Goal: Task Accomplishment & Management: Use online tool/utility

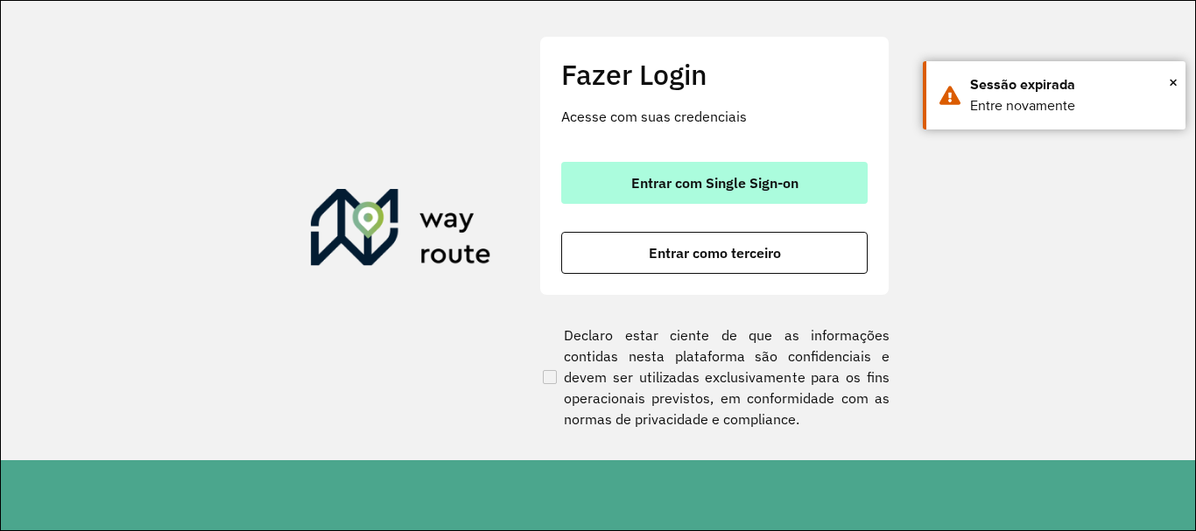
click at [697, 195] on button "Entrar com Single Sign-on" at bounding box center [714, 183] width 306 height 42
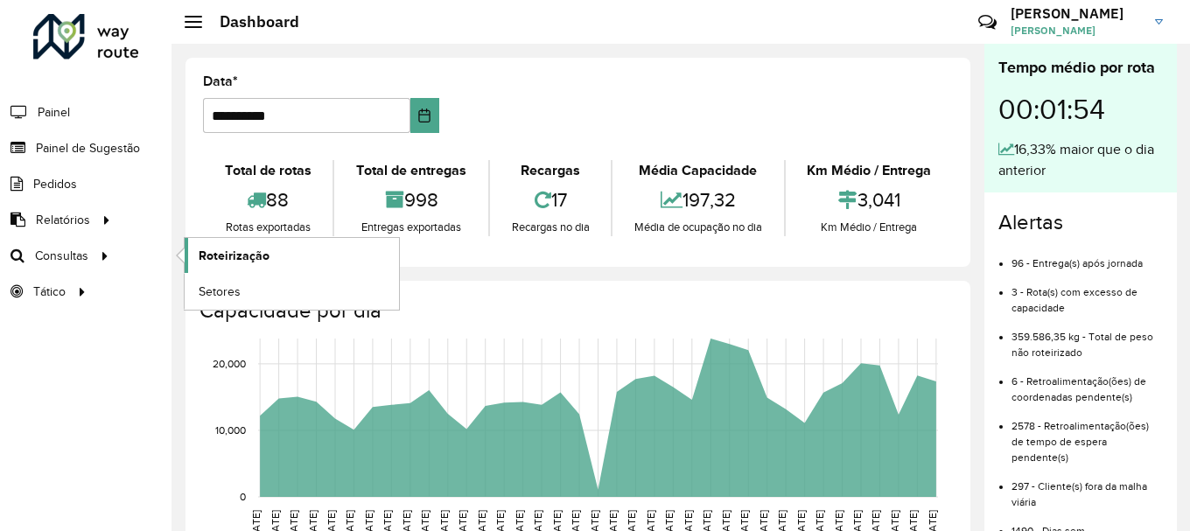
click at [223, 251] on span "Roteirização" at bounding box center [234, 256] width 71 height 18
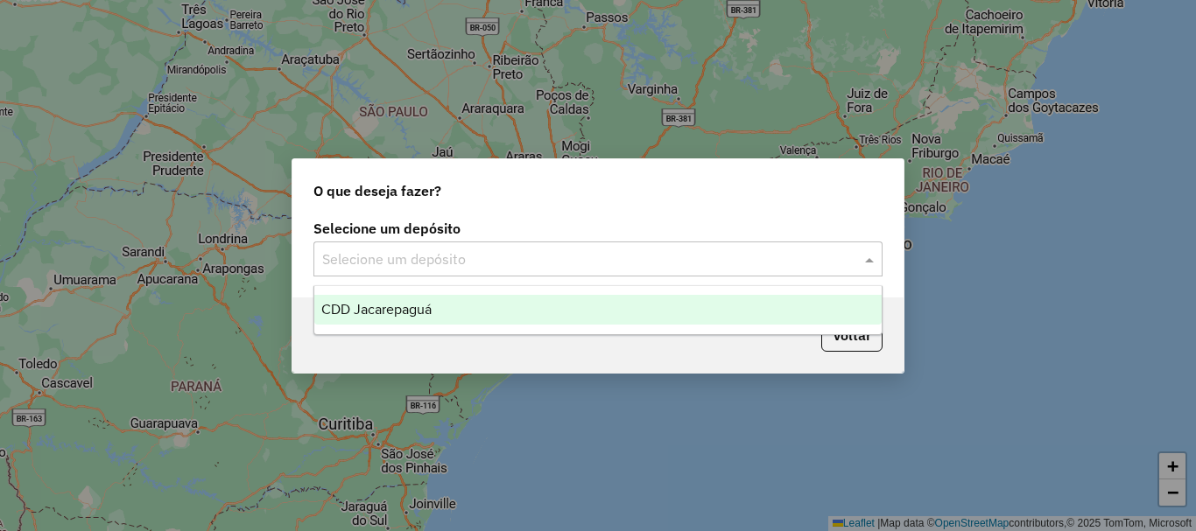
click at [381, 251] on input "text" at bounding box center [580, 259] width 516 height 21
click at [389, 305] on span "CDD Jacarepaguá" at bounding box center [376, 309] width 110 height 15
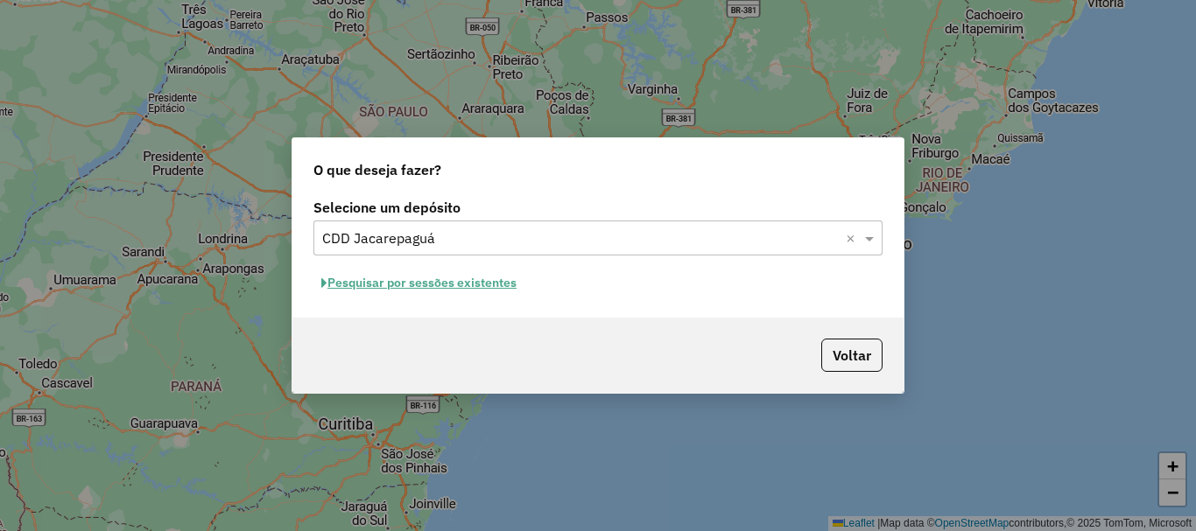
click at [408, 295] on button "Pesquisar por sessões existentes" at bounding box center [418, 283] width 211 height 27
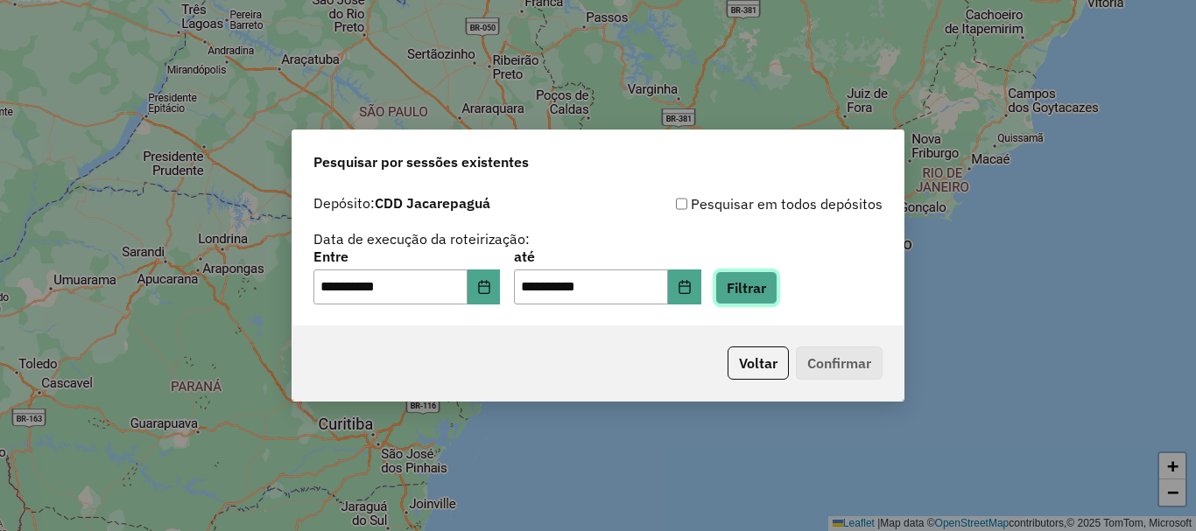
click at [777, 295] on button "Filtrar" at bounding box center [746, 287] width 62 height 33
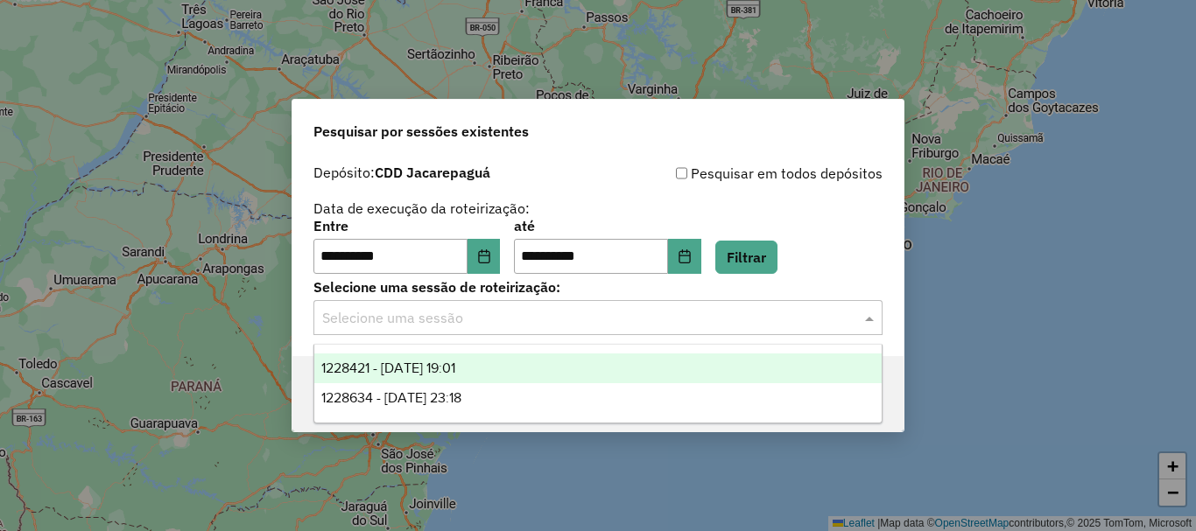
click at [513, 312] on input "text" at bounding box center [580, 318] width 516 height 21
click at [449, 369] on span "1228421 - 12/08/2025 19:01" at bounding box center [388, 368] width 134 height 15
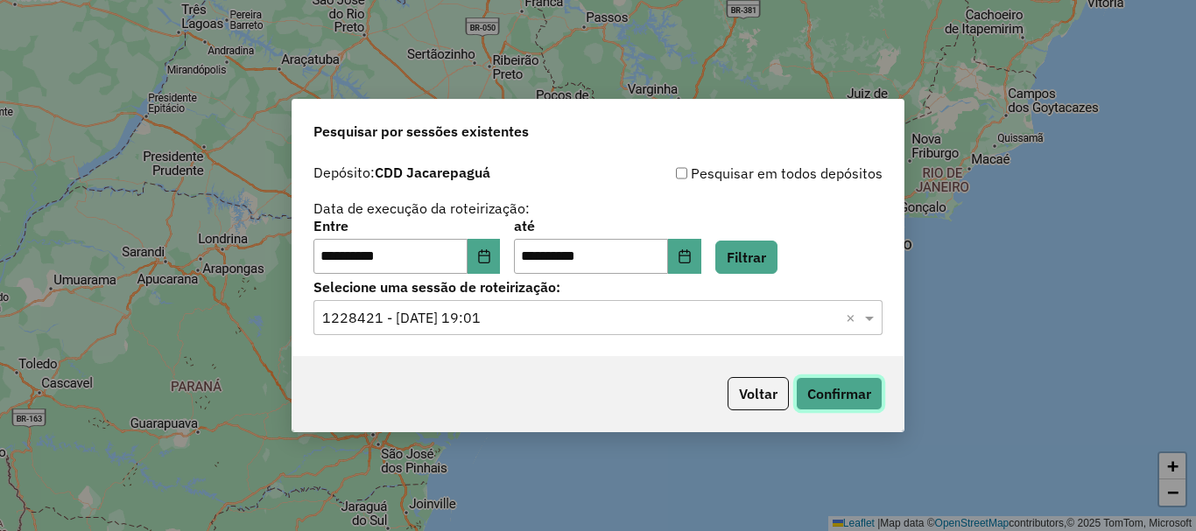
click at [845, 397] on button "Confirmar" at bounding box center [839, 393] width 87 height 33
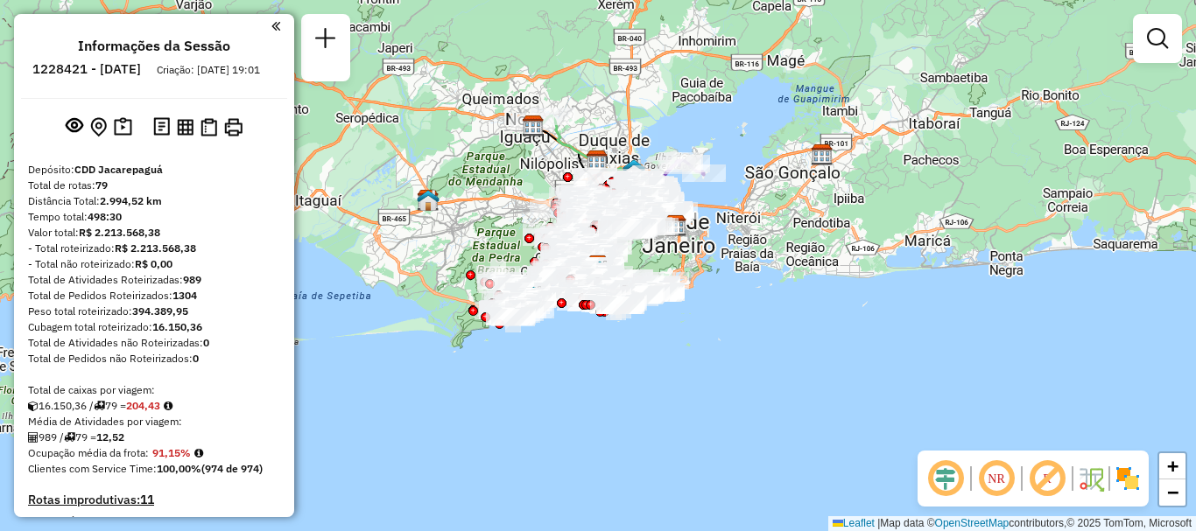
scroll to position [7383, 0]
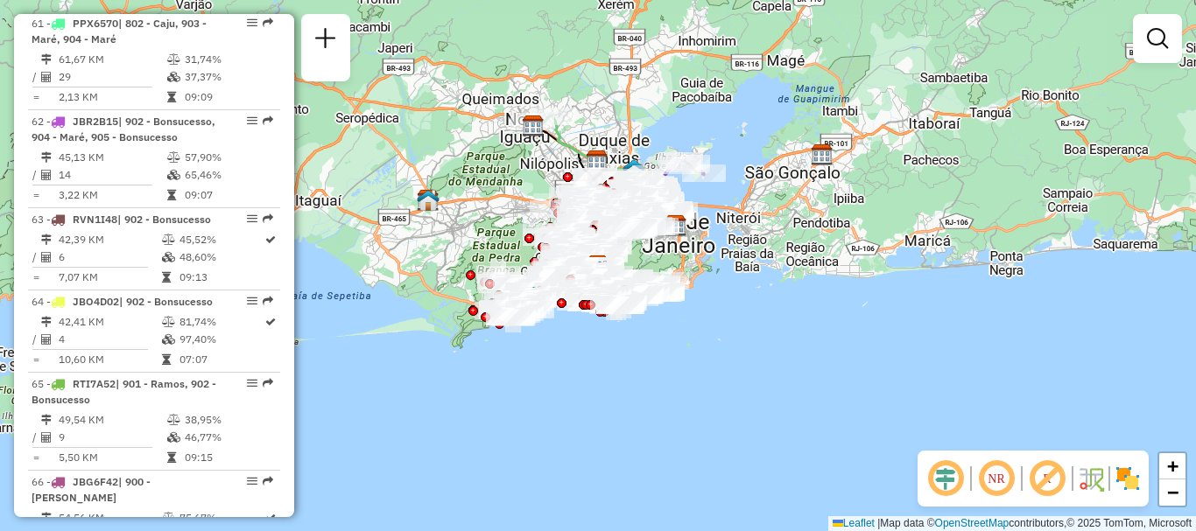
select select "**********"
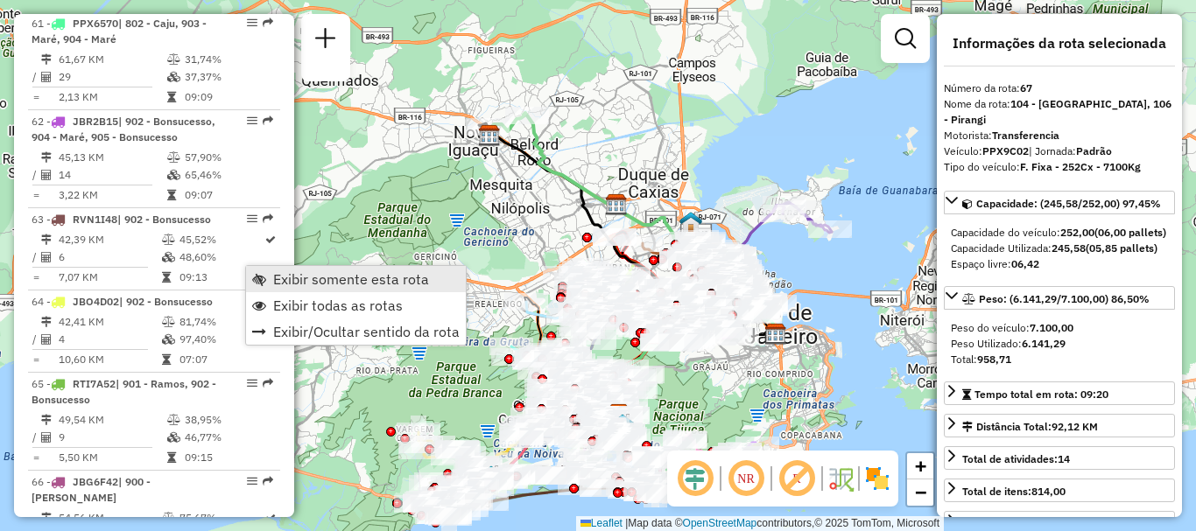
click at [317, 279] on span "Exibir somente esta rota" at bounding box center [351, 279] width 156 height 14
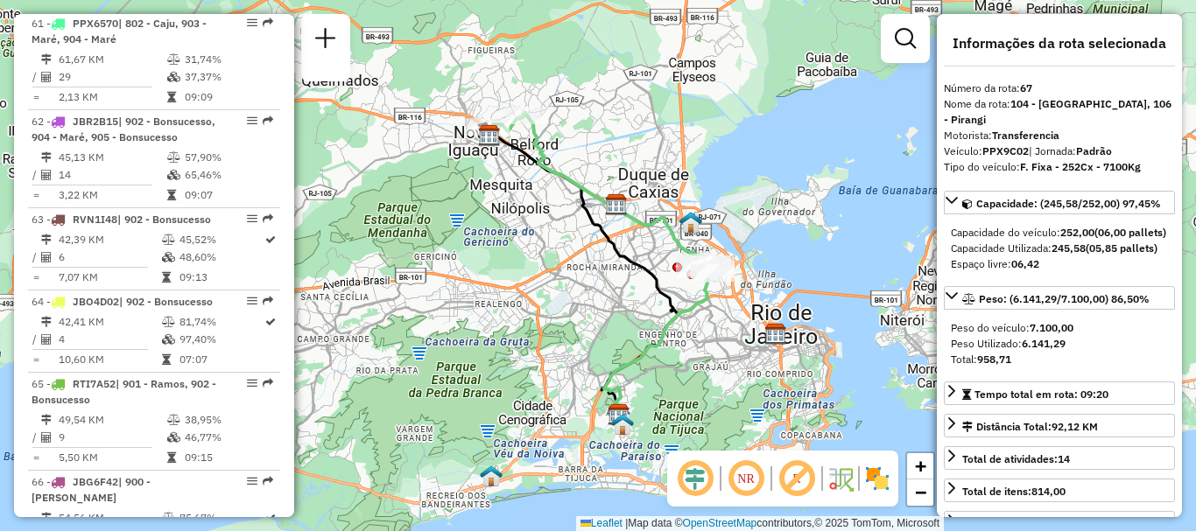
drag, startPoint x: 606, startPoint y: 272, endPoint x: 484, endPoint y: 292, distance: 123.3
click at [484, 292] on div "Janela de atendimento Grade de atendimento Capacidade Transportadoras Veículos …" at bounding box center [598, 265] width 1196 height 531
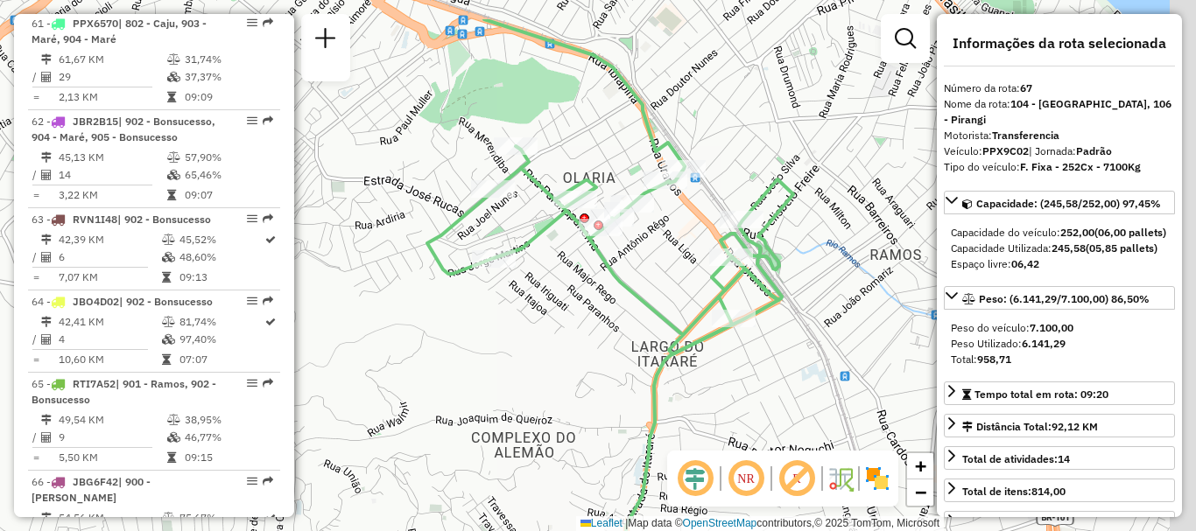
drag, startPoint x: 670, startPoint y: 222, endPoint x: 640, endPoint y: 308, distance: 91.1
click at [640, 306] on icon at bounding box center [610, 186] width 366 height 335
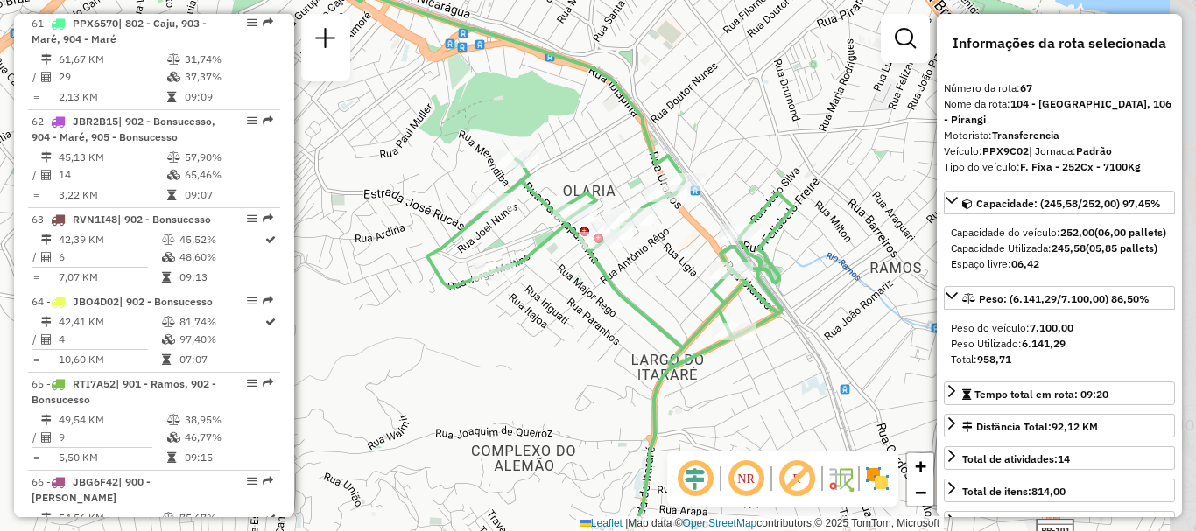
click at [640, 344] on div "Janela de atendimento Grade de atendimento Capacidade Transportadoras Veículos …" at bounding box center [598, 265] width 1196 height 531
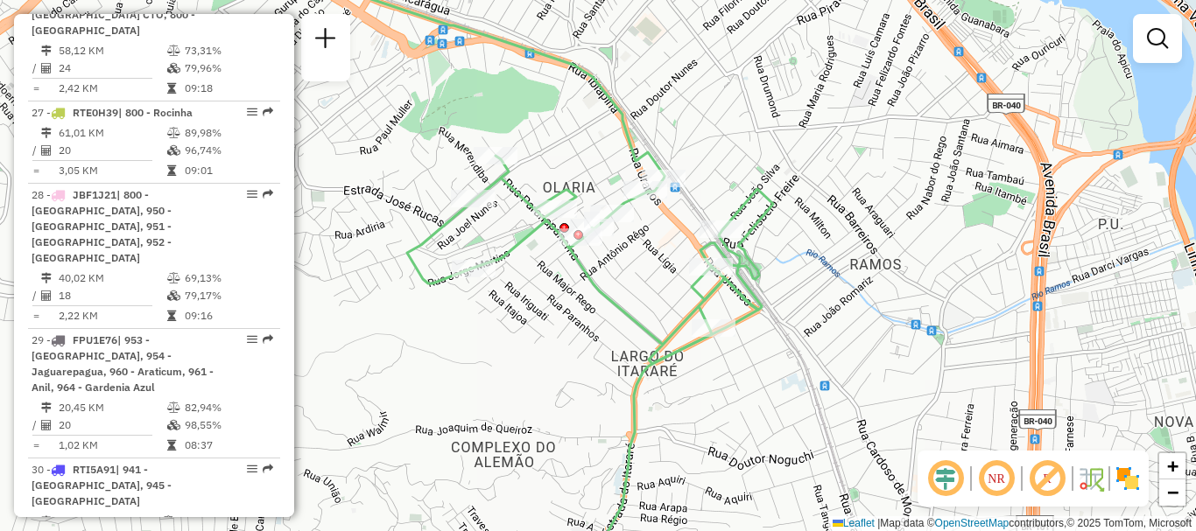
scroll to position [6011, 0]
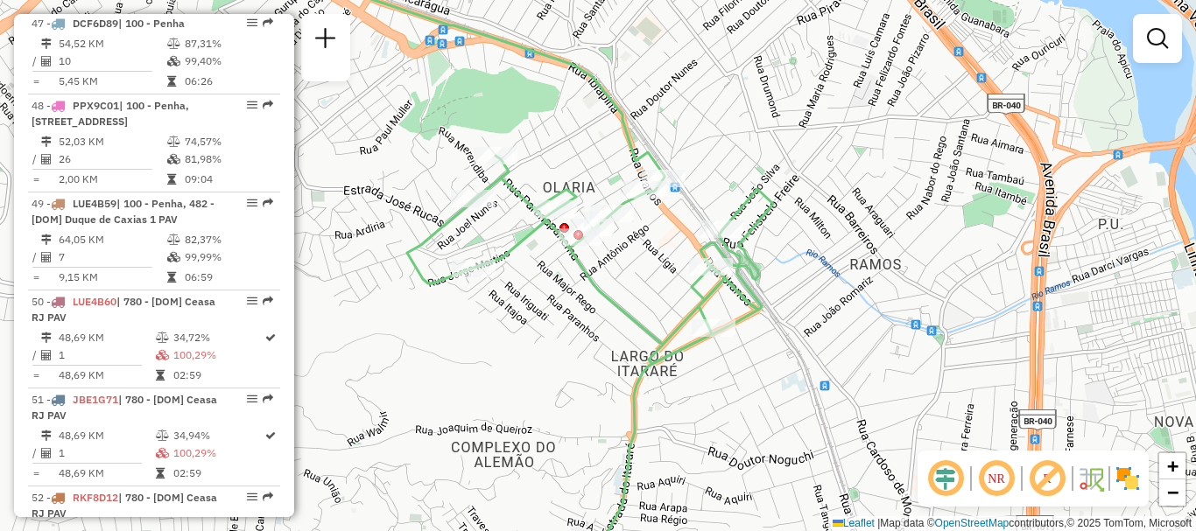
select select "**********"
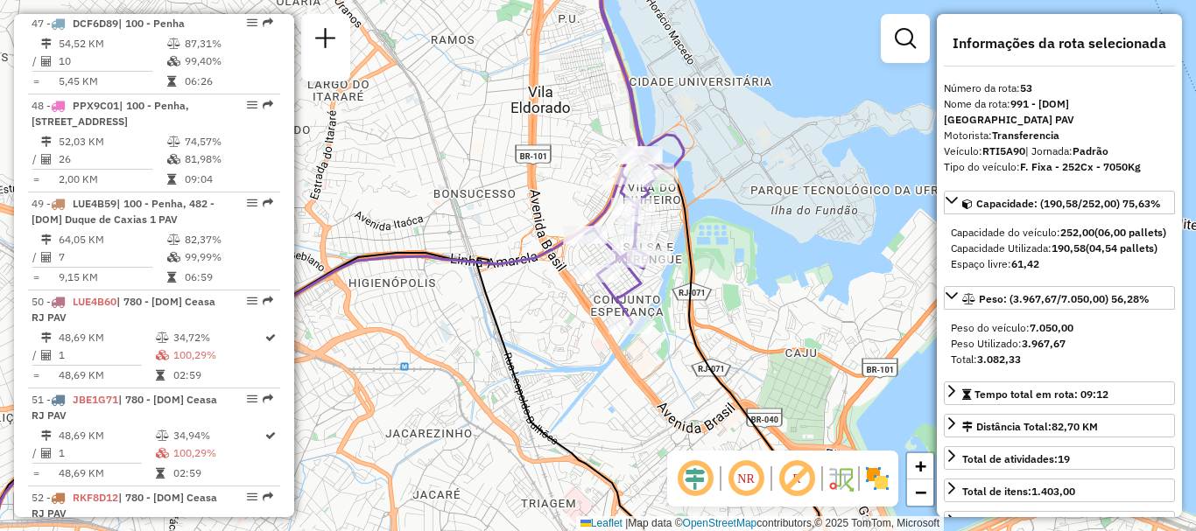
drag, startPoint x: 670, startPoint y: 218, endPoint x: 718, endPoint y: 253, distance: 58.8
click at [718, 253] on div "Janela de atendimento Grade de atendimento Capacidade Transportadoras Veículos …" at bounding box center [598, 265] width 1196 height 531
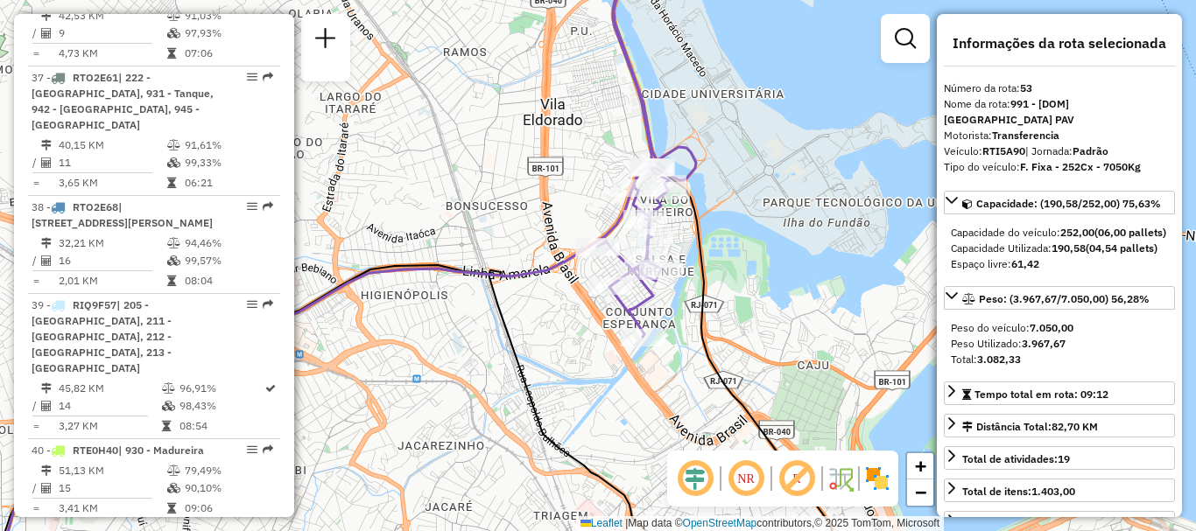
scroll to position [5128, 0]
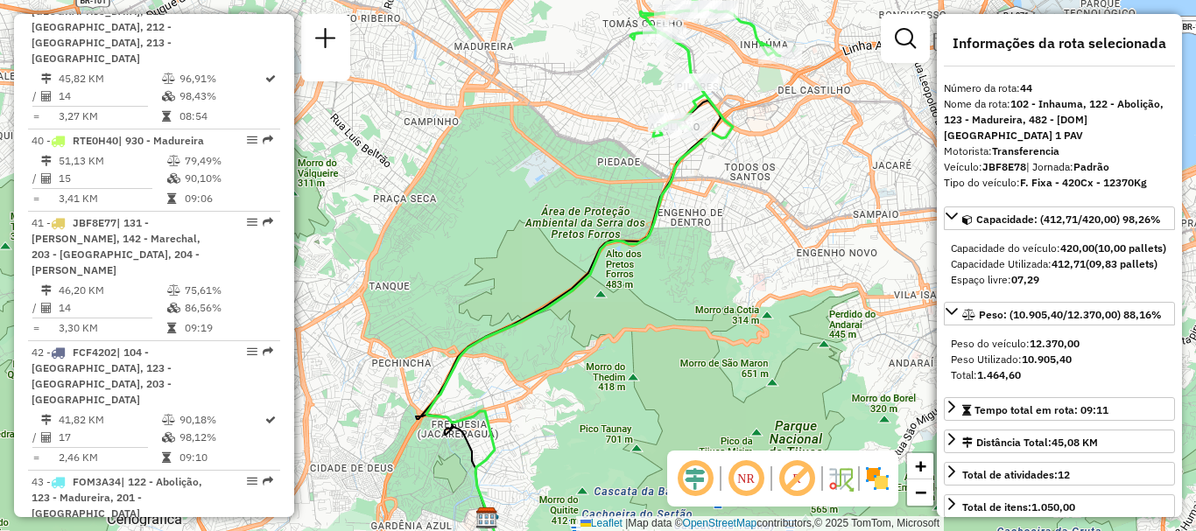
drag, startPoint x: 571, startPoint y: 126, endPoint x: 552, endPoint y: 175, distance: 52.3
click at [552, 175] on div "Janela de atendimento Grade de atendimento Capacidade Transportadoras Veículos …" at bounding box center [598, 265] width 1196 height 531
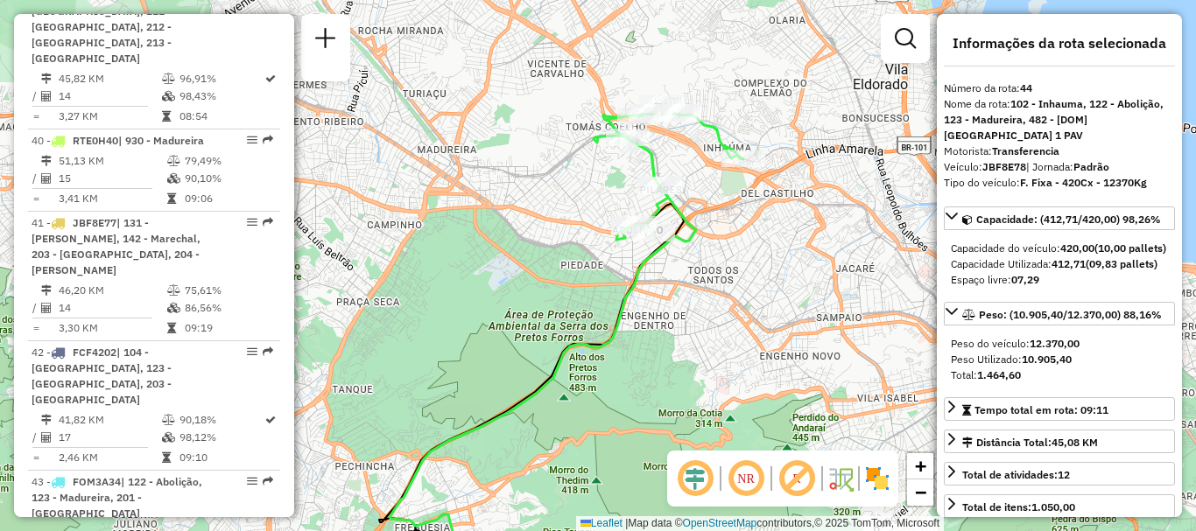
drag, startPoint x: 578, startPoint y: 215, endPoint x: 559, endPoint y: 249, distance: 38.0
click at [559, 249] on div "Janela de atendimento Grade de atendimento Capacidade Transportadoras Veículos …" at bounding box center [598, 265] width 1196 height 531
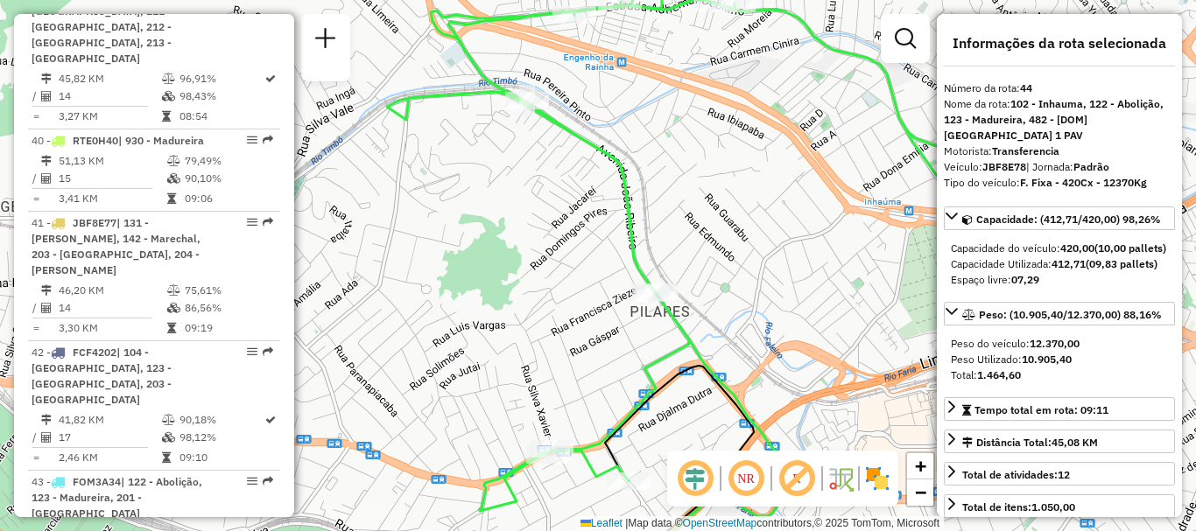
drag, startPoint x: 691, startPoint y: 179, endPoint x: 719, endPoint y: 172, distance: 29.7
click at [719, 172] on div "Janela de atendimento Grade de atendimento Capacidade Transportadoras Veículos …" at bounding box center [598, 265] width 1196 height 531
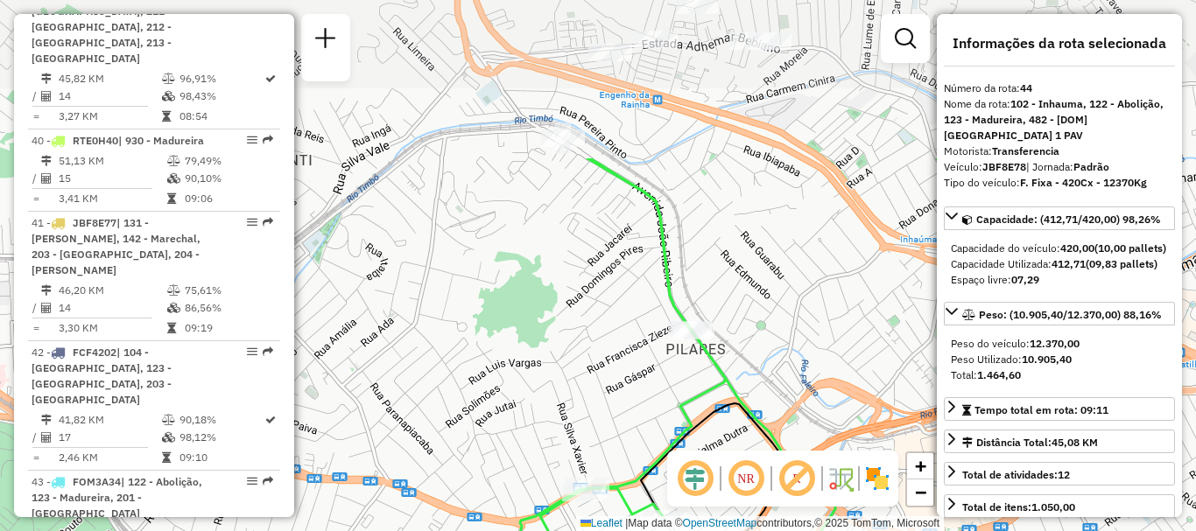
drag, startPoint x: 649, startPoint y: 159, endPoint x: 677, endPoint y: 366, distance: 208.5
click at [677, 366] on div "Janela de atendimento Grade de atendimento Capacidade Transportadoras Veículos …" at bounding box center [598, 265] width 1196 height 531
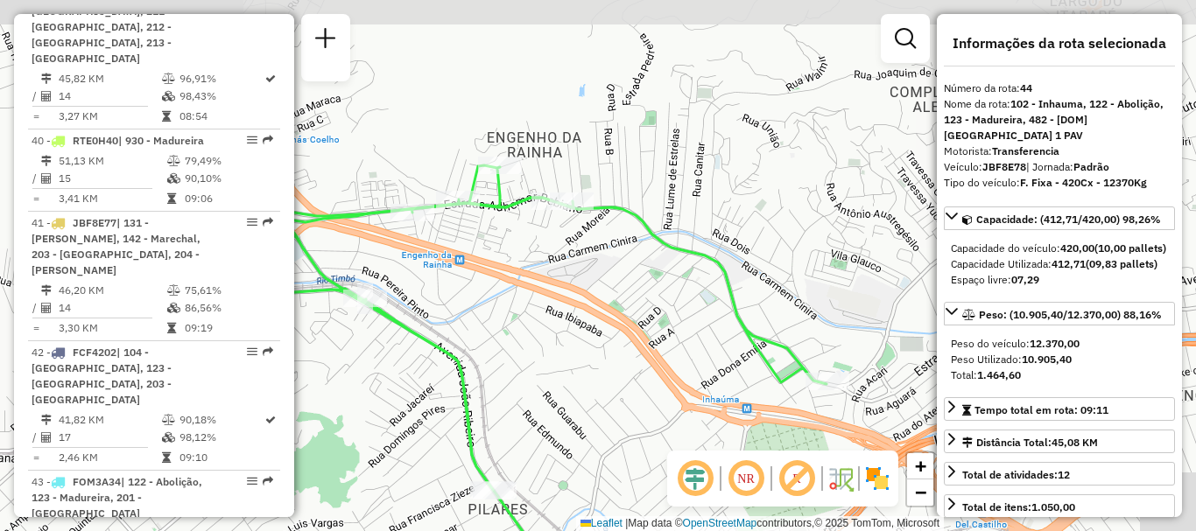
drag, startPoint x: 759, startPoint y: 171, endPoint x: 561, endPoint y: 330, distance: 254.0
click at [561, 330] on div "Janela de atendimento Grade de atendimento Capacidade Transportadoras Veículos …" at bounding box center [598, 265] width 1196 height 531
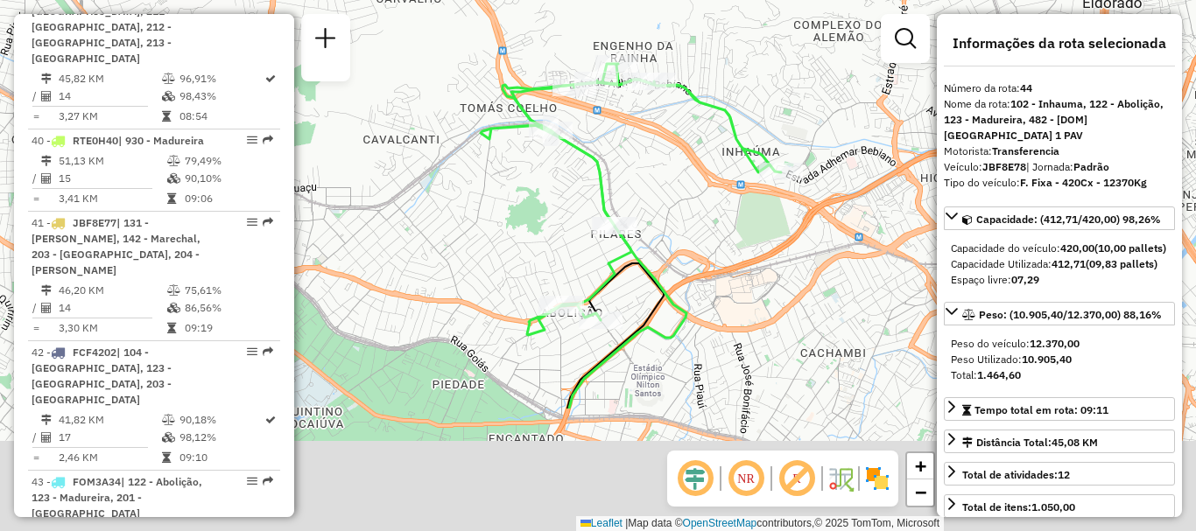
drag, startPoint x: 660, startPoint y: 389, endPoint x: 680, endPoint y: 194, distance: 195.4
click at [680, 194] on div "Janela de atendimento Grade de atendimento Capacidade Transportadoras Veículos …" at bounding box center [598, 265] width 1196 height 531
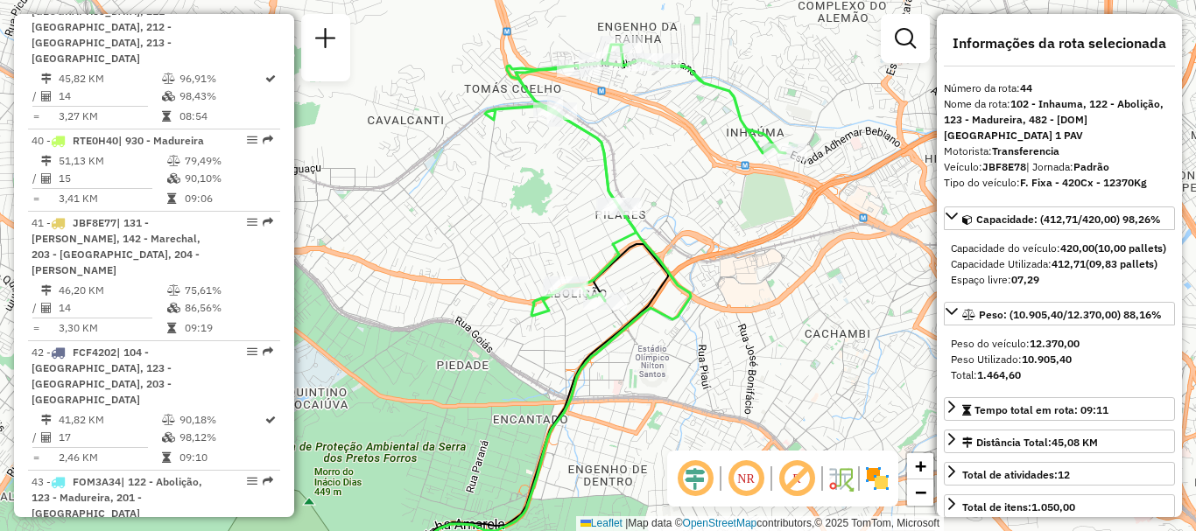
scroll to position [6583, 0]
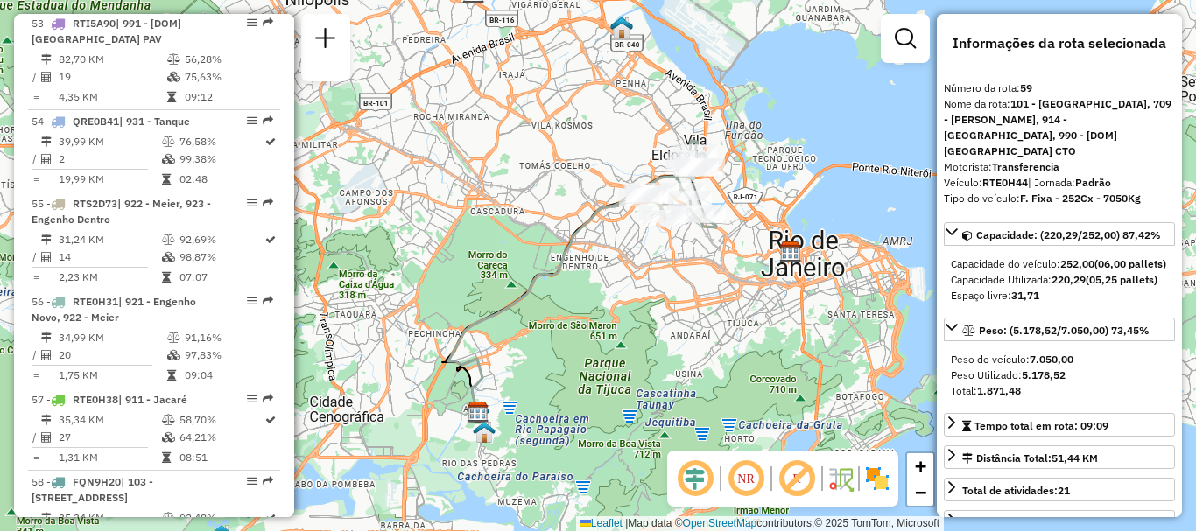
drag, startPoint x: 609, startPoint y: 207, endPoint x: 590, endPoint y: 221, distance: 23.8
click at [590, 221] on icon at bounding box center [544, 306] width 193 height 228
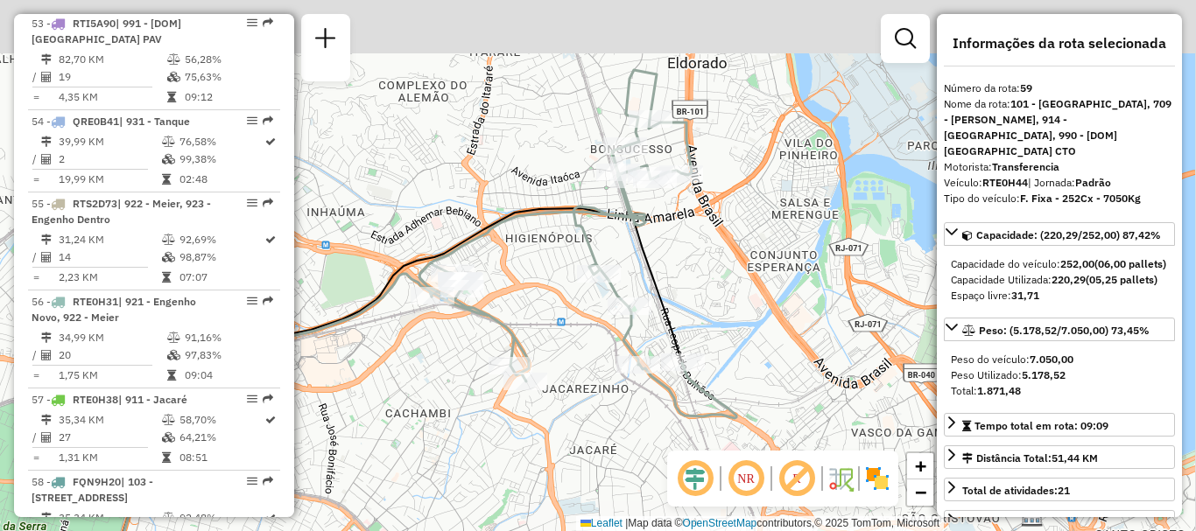
drag, startPoint x: 655, startPoint y: 282, endPoint x: 640, endPoint y: 324, distance: 44.6
click at [640, 324] on icon at bounding box center [323, 447] width 718 height 479
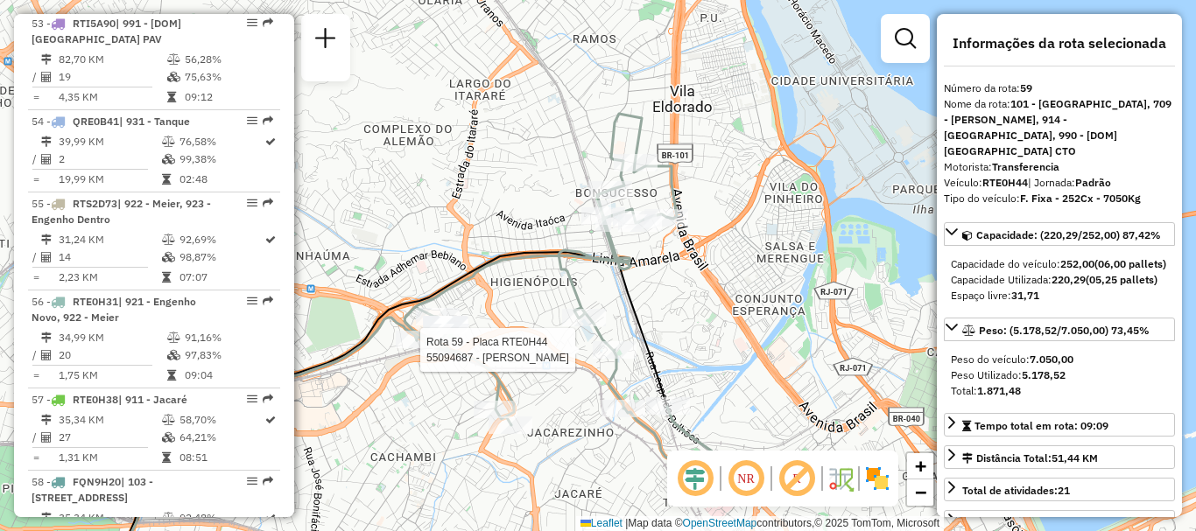
scroll to position [6893, 0]
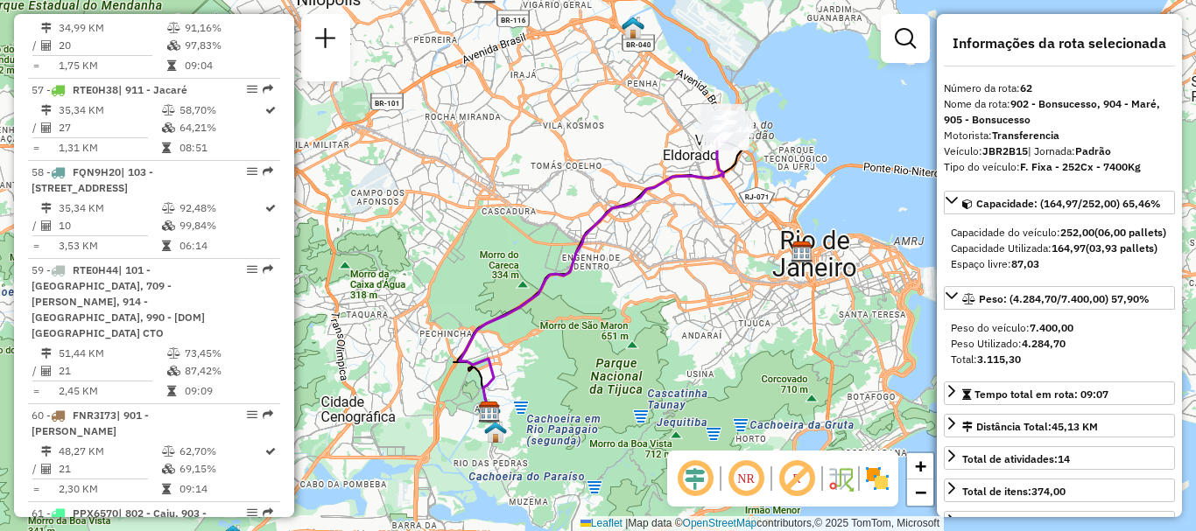
drag, startPoint x: 610, startPoint y: 151, endPoint x: 571, endPoint y: 189, distance: 55.1
click at [571, 189] on div "Janela de atendimento Grade de atendimento Capacidade Transportadoras Veículos …" at bounding box center [598, 265] width 1196 height 531
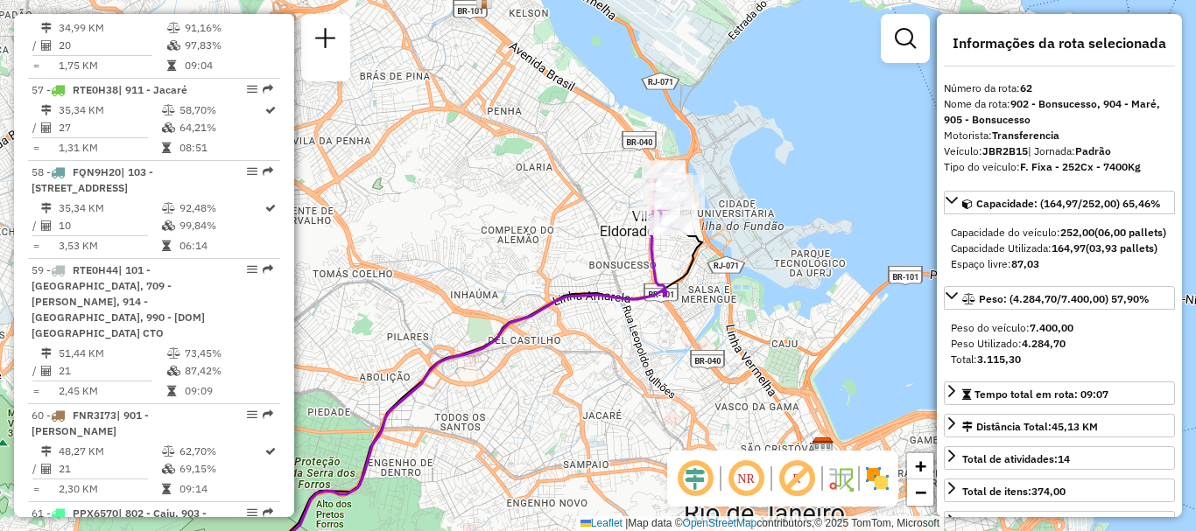
drag, startPoint x: 640, startPoint y: 200, endPoint x: 562, endPoint y: 288, distance: 117.2
click at [562, 288] on div "Janela de atendimento Grade de atendimento Capacidade Transportadoras Veículos …" at bounding box center [598, 265] width 1196 height 531
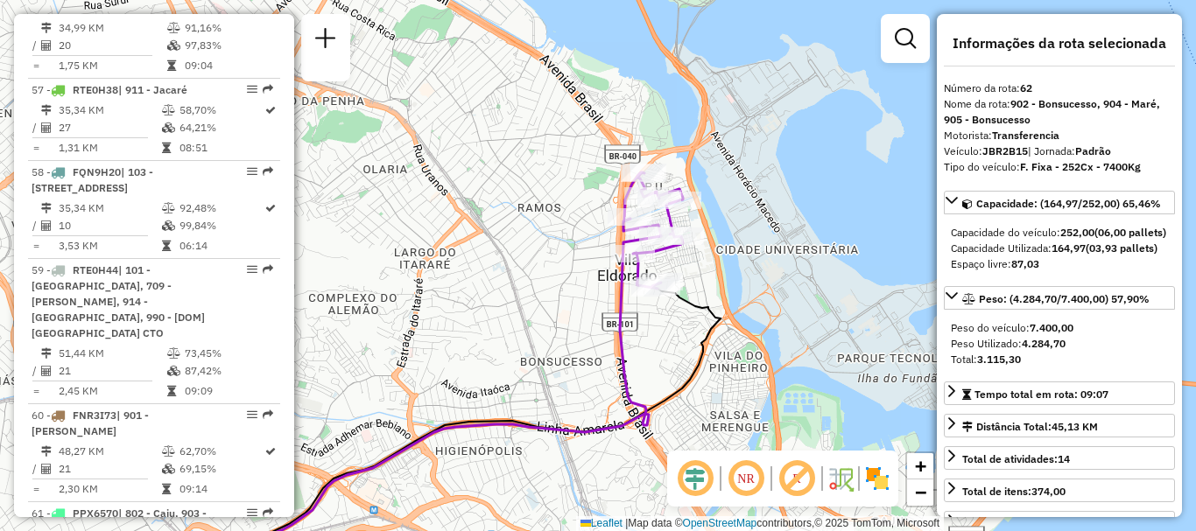
drag, startPoint x: 604, startPoint y: 253, endPoint x: 550, endPoint y: 305, distance: 75.5
click at [550, 305] on div "Janela de atendimento Grade de atendimento Capacidade Transportadoras Veículos …" at bounding box center [598, 265] width 1196 height 531
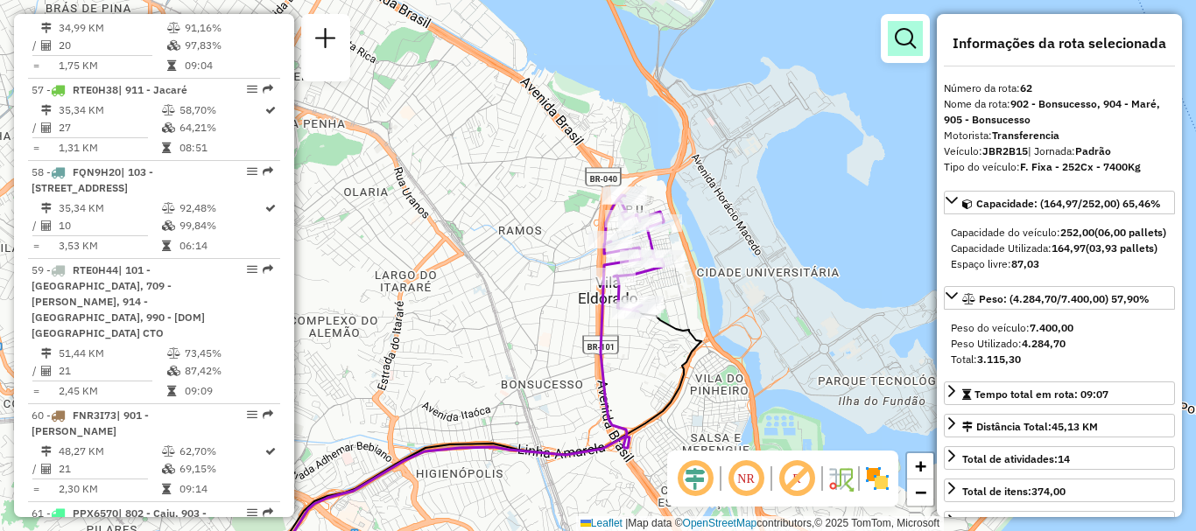
scroll to position [7203, 0]
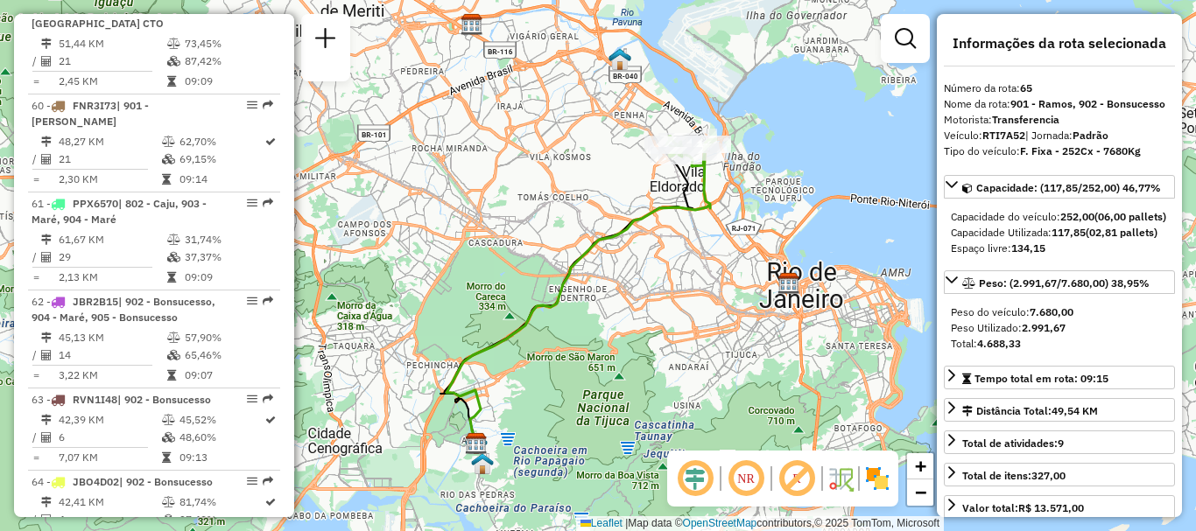
drag, startPoint x: 616, startPoint y: 147, endPoint x: 582, endPoint y: 206, distance: 67.9
click at [582, 205] on div "Janela de atendimento Grade de atendimento Capacidade Transportadoras Veículos …" at bounding box center [598, 265] width 1196 height 531
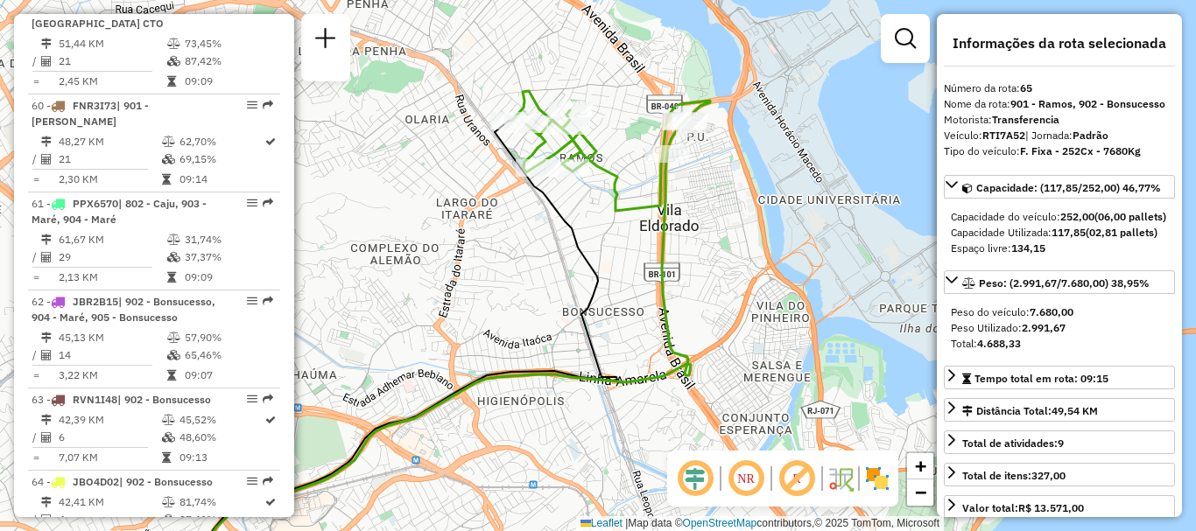
drag, startPoint x: 619, startPoint y: 123, endPoint x: 616, endPoint y: 238, distance: 114.7
click at [616, 211] on icon at bounding box center [610, 151] width 199 height 120
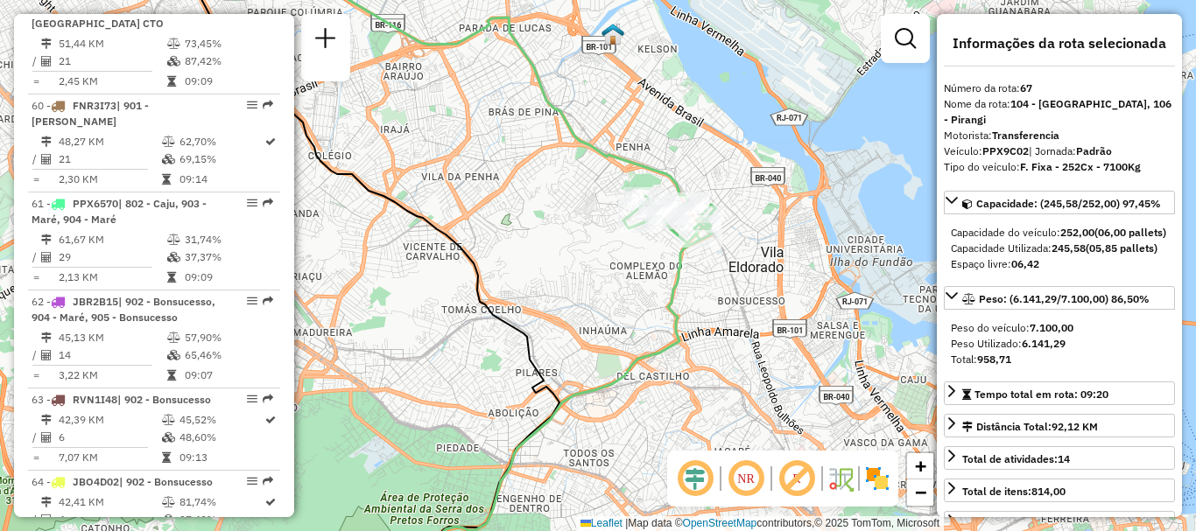
drag, startPoint x: 764, startPoint y: 246, endPoint x: 652, endPoint y: 242, distance: 112.1
click at [652, 242] on div "Janela de atendimento Grade de atendimento Capacidade Transportadoras Veículos …" at bounding box center [598, 265] width 1196 height 531
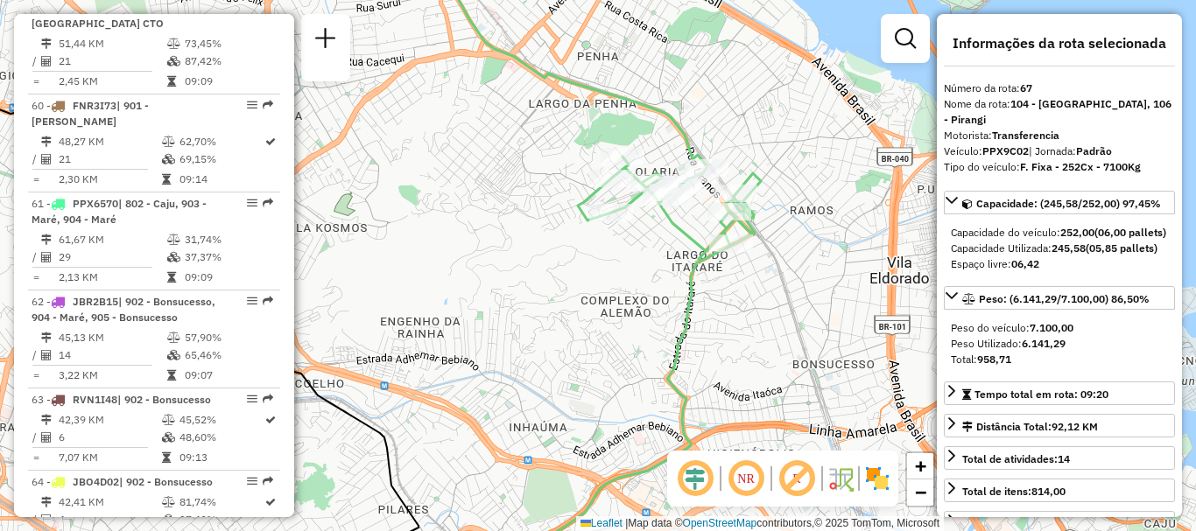
drag, startPoint x: 684, startPoint y: 229, endPoint x: 630, endPoint y: 262, distance: 62.4
click at [632, 261] on div "Janela de atendimento Grade de atendimento Capacidade Transportadoras Veículos …" at bounding box center [598, 265] width 1196 height 531
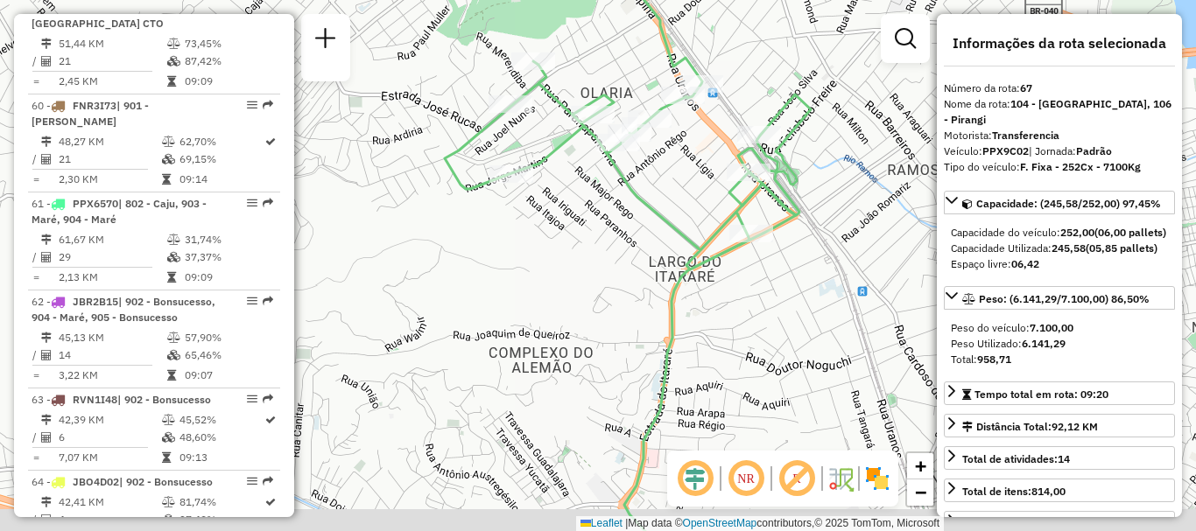
drag, startPoint x: 516, startPoint y: 363, endPoint x: 511, endPoint y: 316, distance: 47.6
click at [511, 317] on div "Janela de atendimento Grade de atendimento Capacidade Transportadoras Veículos …" at bounding box center [598, 265] width 1196 height 531
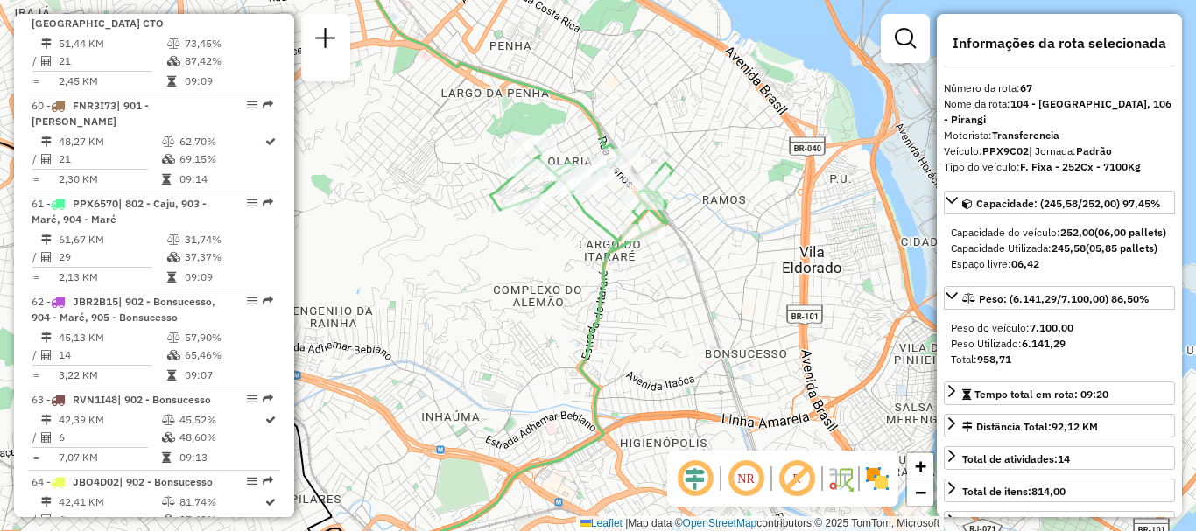
scroll to position [6289, 0]
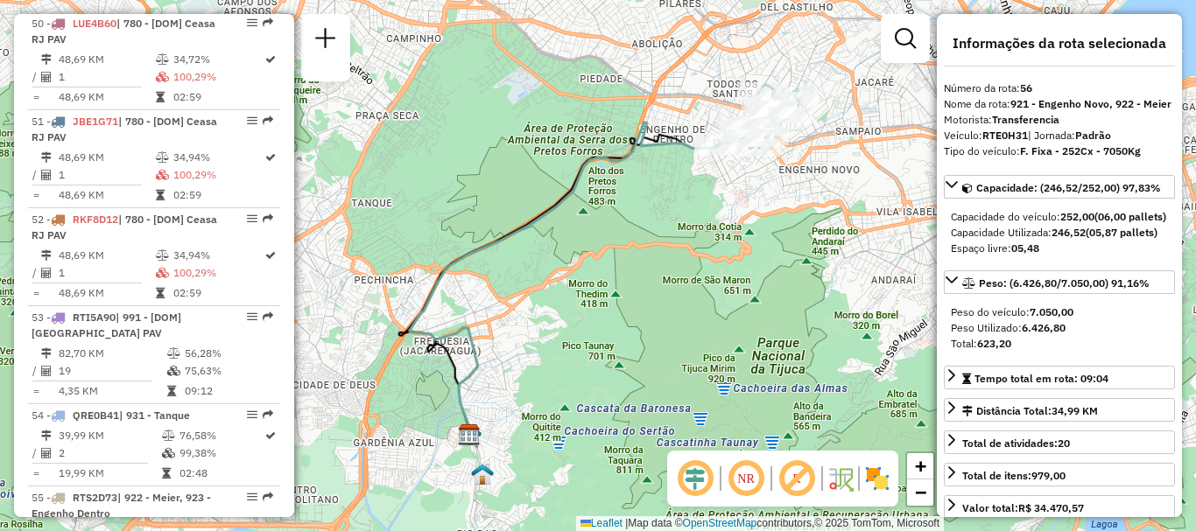
drag, startPoint x: 637, startPoint y: 186, endPoint x: 510, endPoint y: 215, distance: 130.4
click at [510, 215] on div "Janela de atendimento Grade de atendimento Capacidade Transportadoras Veículos …" at bounding box center [598, 265] width 1196 height 531
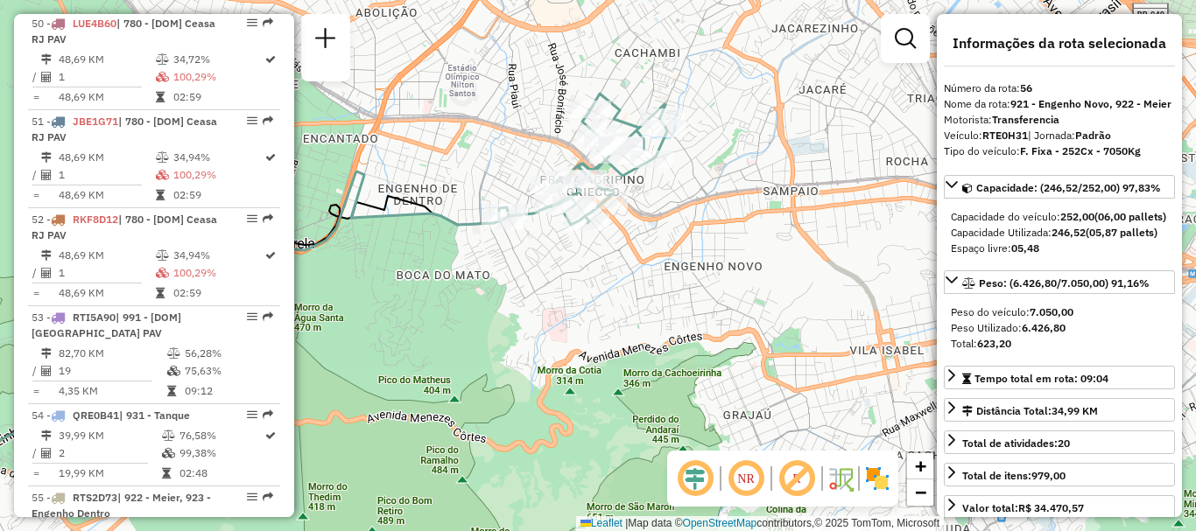
drag, startPoint x: 621, startPoint y: 152, endPoint x: 657, endPoint y: 237, distance: 92.5
click at [657, 237] on div "Janela de atendimento Grade de atendimento Capacidade Transportadoras Veículos …" at bounding box center [598, 265] width 1196 height 531
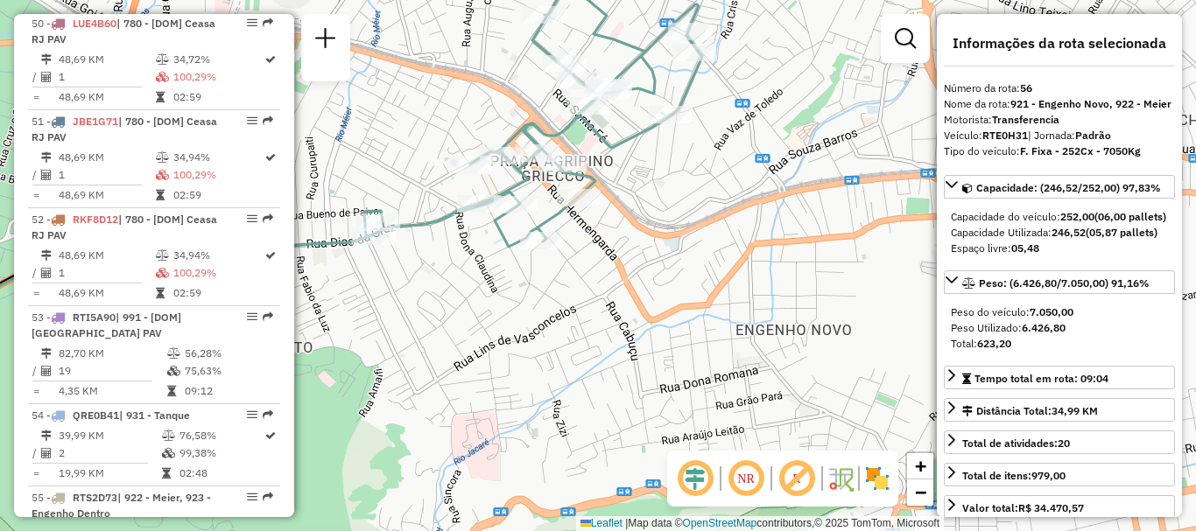
click at [684, 281] on div "Janela de atendimento Grade de atendimento Capacidade Transportadoras Veículos …" at bounding box center [598, 265] width 1196 height 531
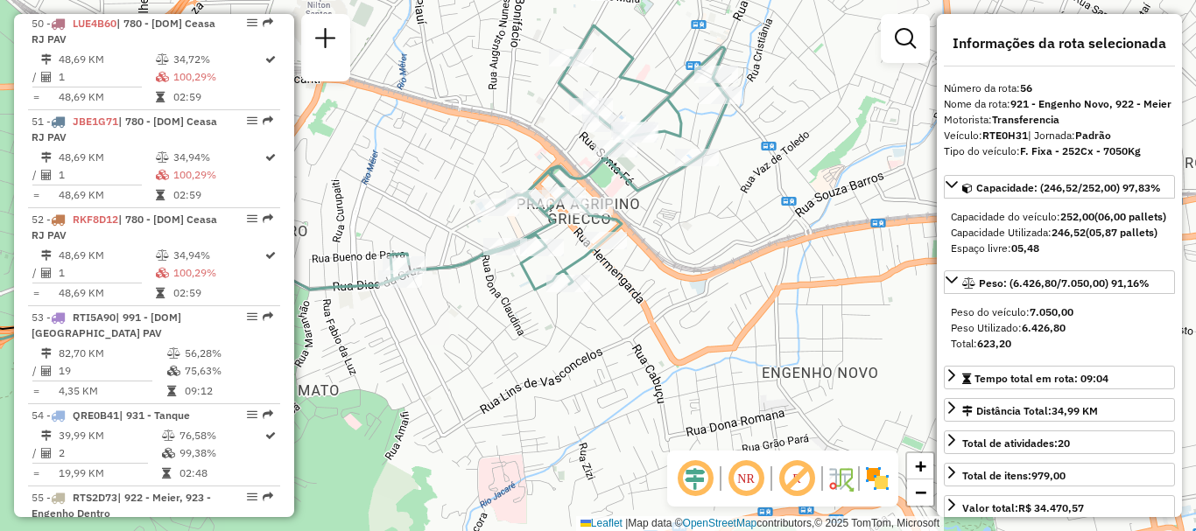
click at [763, 302] on div "Janela de atendimento Grade de atendimento Capacidade Transportadoras Veículos …" at bounding box center [598, 265] width 1196 height 531
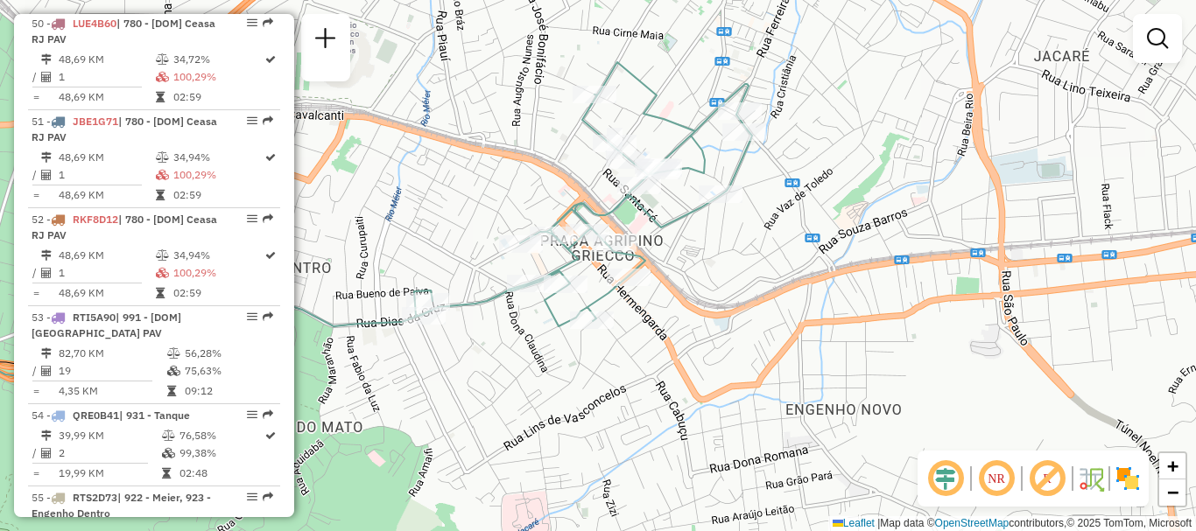
drag, startPoint x: 698, startPoint y: 256, endPoint x: 721, endPoint y: 293, distance: 43.7
click at [721, 293] on div "Janela de atendimento Grade de atendimento Capacidade Transportadoras Veículos …" at bounding box center [598, 265] width 1196 height 531
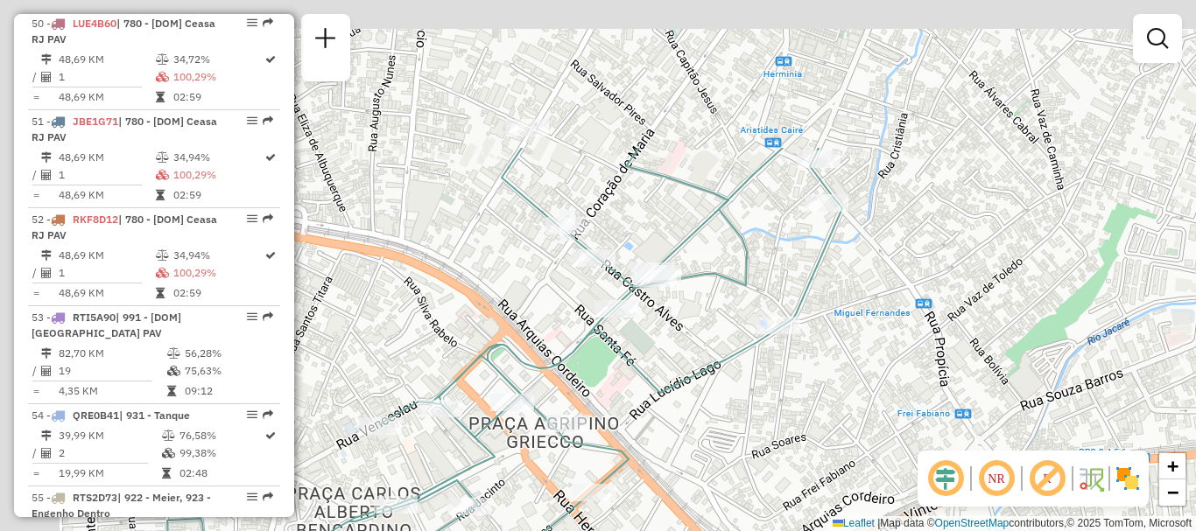
drag, startPoint x: 702, startPoint y: 193, endPoint x: 769, endPoint y: 395, distance: 212.0
click at [769, 395] on div "Janela de atendimento Grade de atendimento Capacidade Transportadoras Veículos …" at bounding box center [598, 265] width 1196 height 531
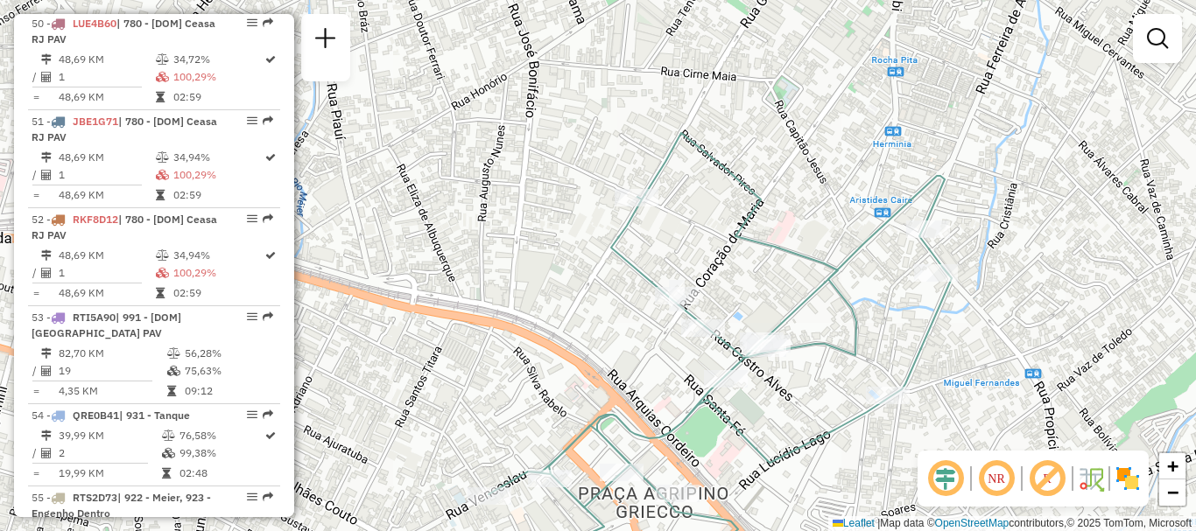
drag, startPoint x: 888, startPoint y: 364, endPoint x: 906, endPoint y: 155, distance: 210.0
click at [902, 174] on div "Janela de atendimento Grade de atendimento Capacidade Transportadoras Veículos …" at bounding box center [598, 265] width 1196 height 531
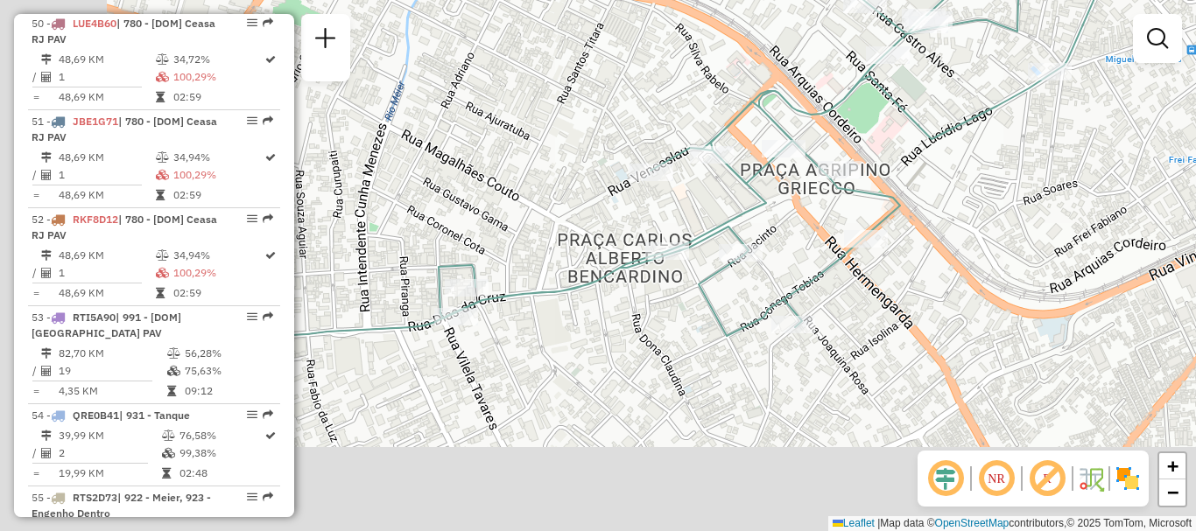
drag, startPoint x: 846, startPoint y: 407, endPoint x: 993, endPoint y: 284, distance: 192.0
click at [993, 284] on div "Janela de atendimento Grade de atendimento Capacidade Transportadoras Veículos …" at bounding box center [598, 265] width 1196 height 531
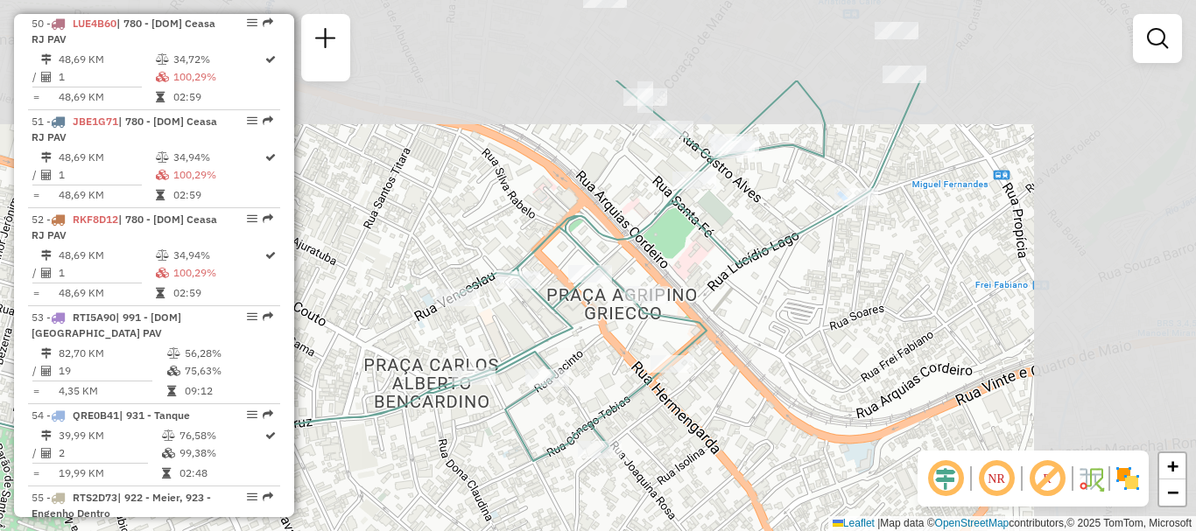
drag, startPoint x: 860, startPoint y: 221, endPoint x: 649, endPoint y: 358, distance: 251.0
click at [648, 359] on div "Janela de atendimento Grade de atendimento Capacidade Transportadoras Veículos …" at bounding box center [598, 265] width 1196 height 531
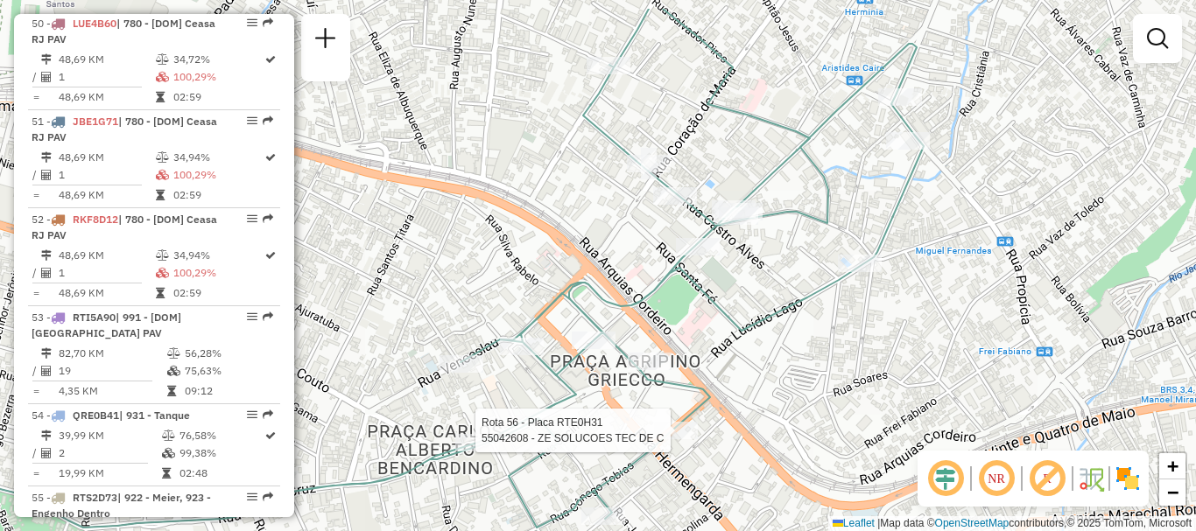
drag, startPoint x: 767, startPoint y: 280, endPoint x: 769, endPoint y: 293, distance: 13.4
click at [769, 293] on div "Rota 56 - Placa RTE0H31 55042608 - ZE SOLUCOES TEC DE C Janela de atendimento G…" at bounding box center [598, 265] width 1196 height 531
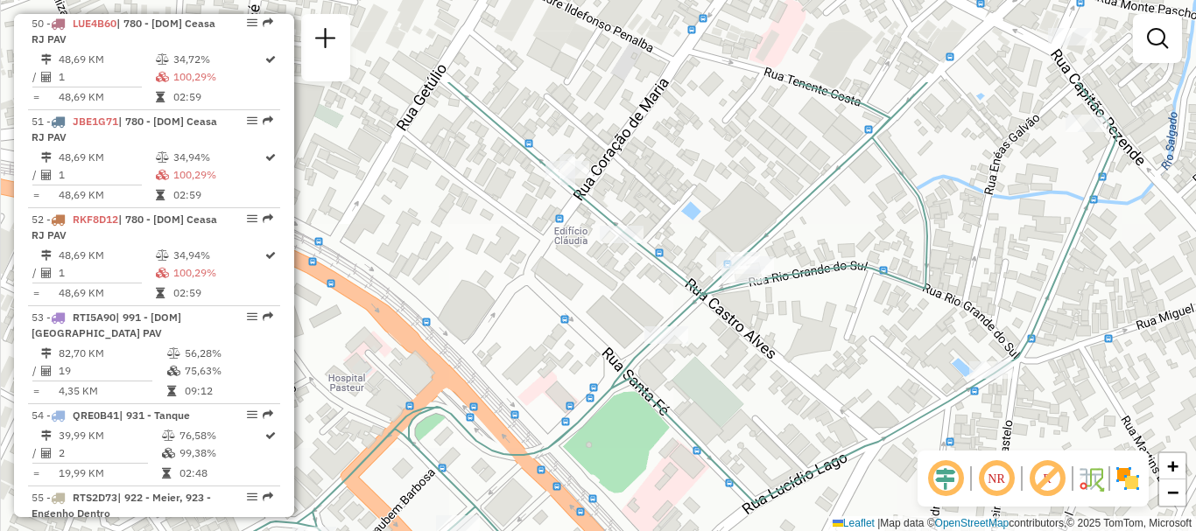
drag, startPoint x: 776, startPoint y: 295, endPoint x: 813, endPoint y: 432, distance: 141.6
click at [813, 432] on div "Rota 56 - Placa RTE0H31 55042608 - ZE SOLUCOES TEC DE C Janela de atendimento G…" at bounding box center [598, 265] width 1196 height 531
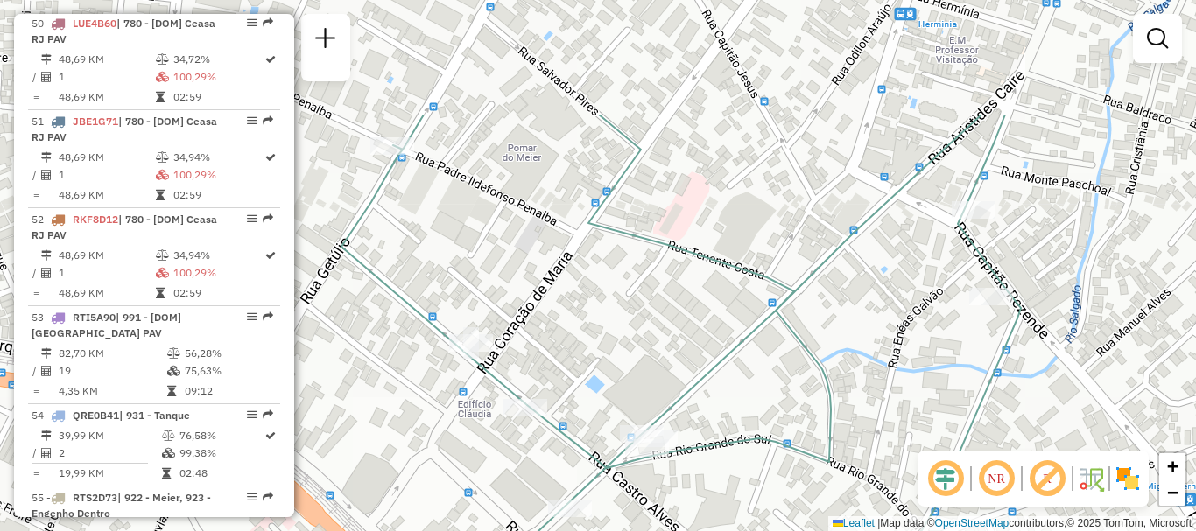
drag, startPoint x: 679, startPoint y: 352, endPoint x: 645, endPoint y: 448, distance: 102.2
click at [643, 446] on div "Rota 56 - Placa RTE0H31 55042608 - ZE SOLUCOES TEC DE C Janela de atendimento G…" at bounding box center [598, 265] width 1196 height 531
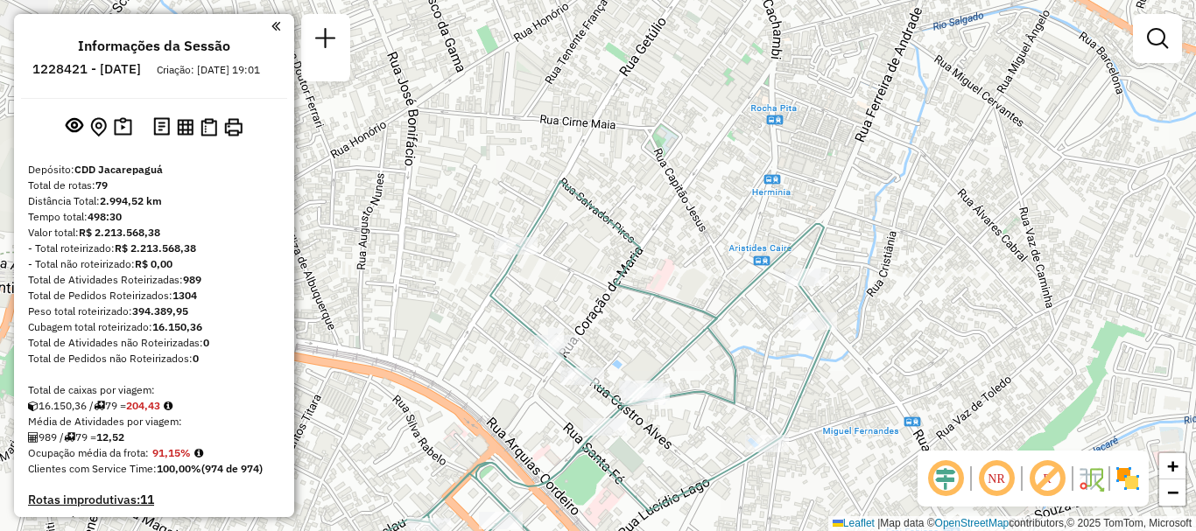
scroll to position [7007, 0]
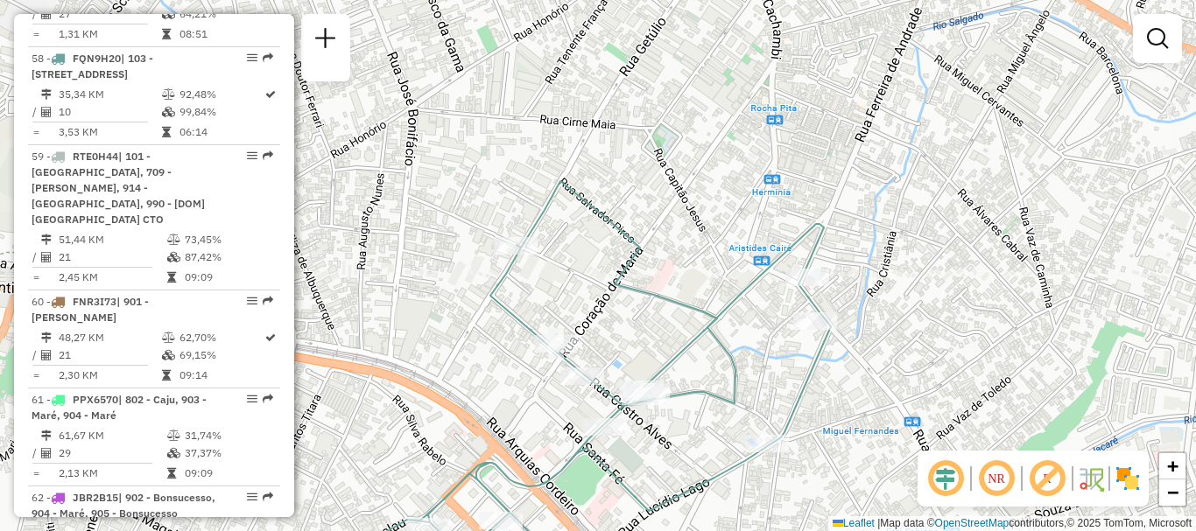
select select "**********"
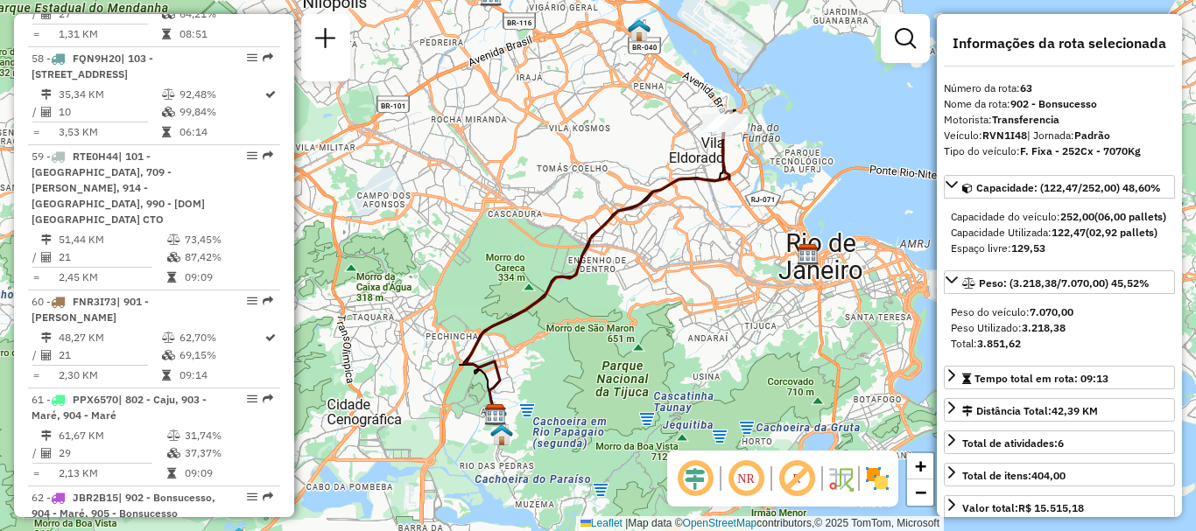
drag, startPoint x: 670, startPoint y: 149, endPoint x: 546, endPoint y: 228, distance: 146.9
click at [546, 228] on div "Janela de atendimento Grade de atendimento Capacidade Transportadoras Veículos …" at bounding box center [598, 265] width 1196 height 531
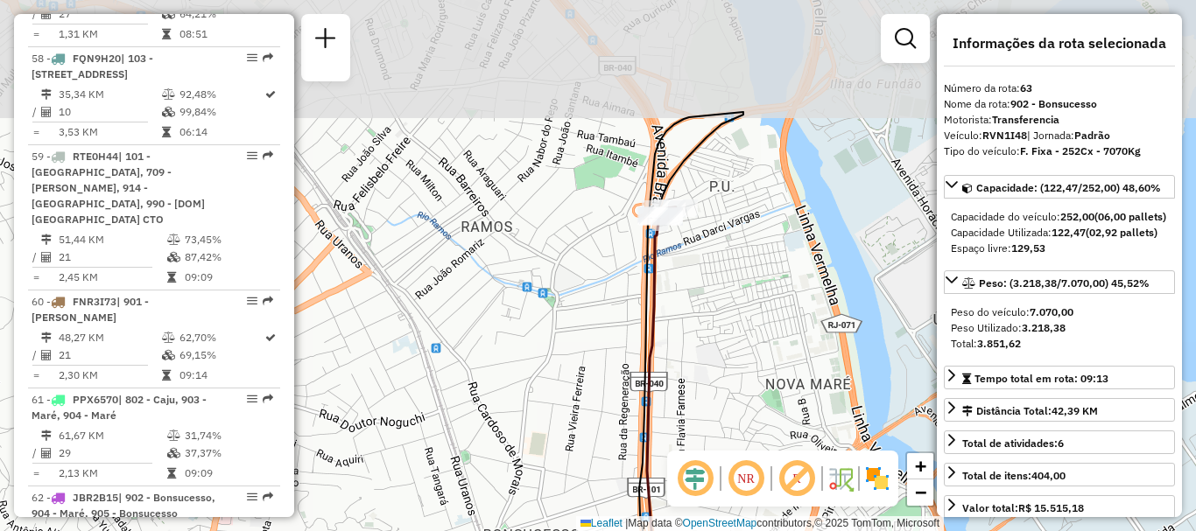
drag, startPoint x: 639, startPoint y: 136, endPoint x: 620, endPoint y: 280, distance: 145.7
click at [620, 280] on div "Janela de atendimento Grade de atendimento Capacidade Transportadoras Veículos …" at bounding box center [598, 265] width 1196 height 531
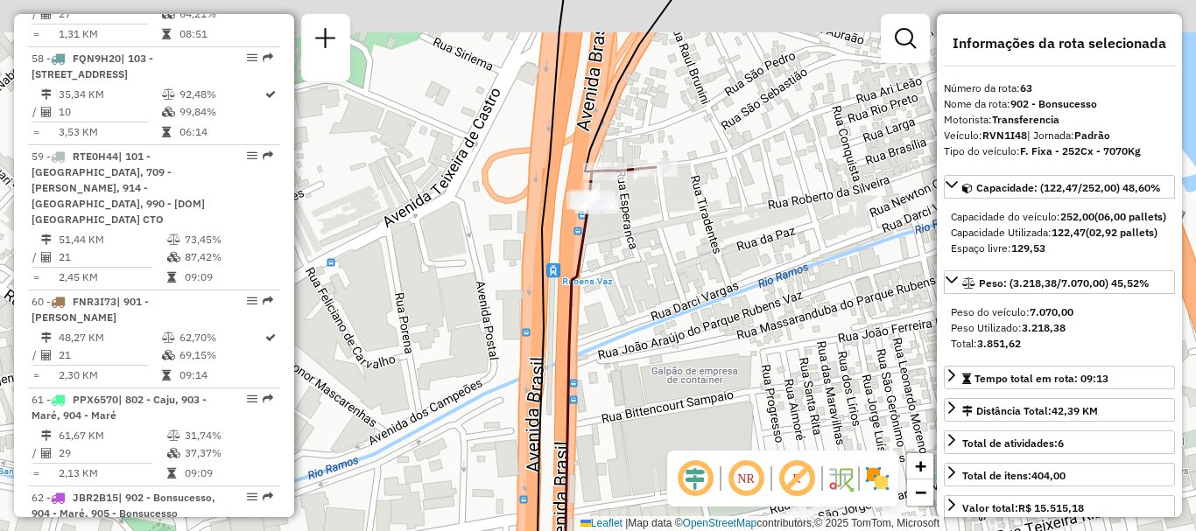
drag, startPoint x: 645, startPoint y: 217, endPoint x: 662, endPoint y: 249, distance: 36.4
click at [657, 242] on div "Janela de atendimento Grade de atendimento Capacidade Transportadoras Veículos …" at bounding box center [598, 265] width 1196 height 531
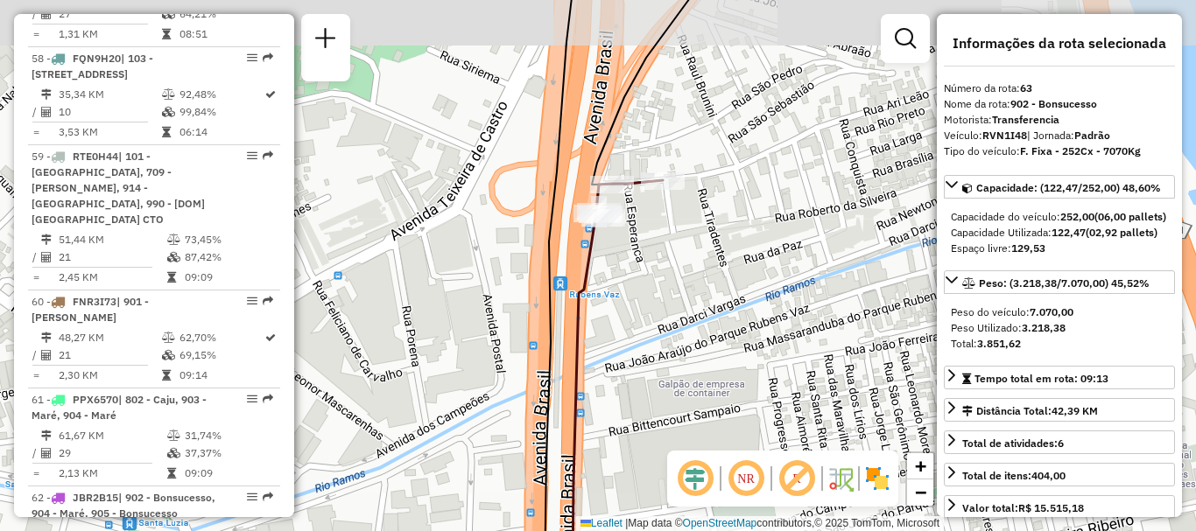
click at [667, 259] on div "Janela de atendimento Grade de atendimento Capacidade Transportadoras Veículos …" at bounding box center [598, 265] width 1196 height 531
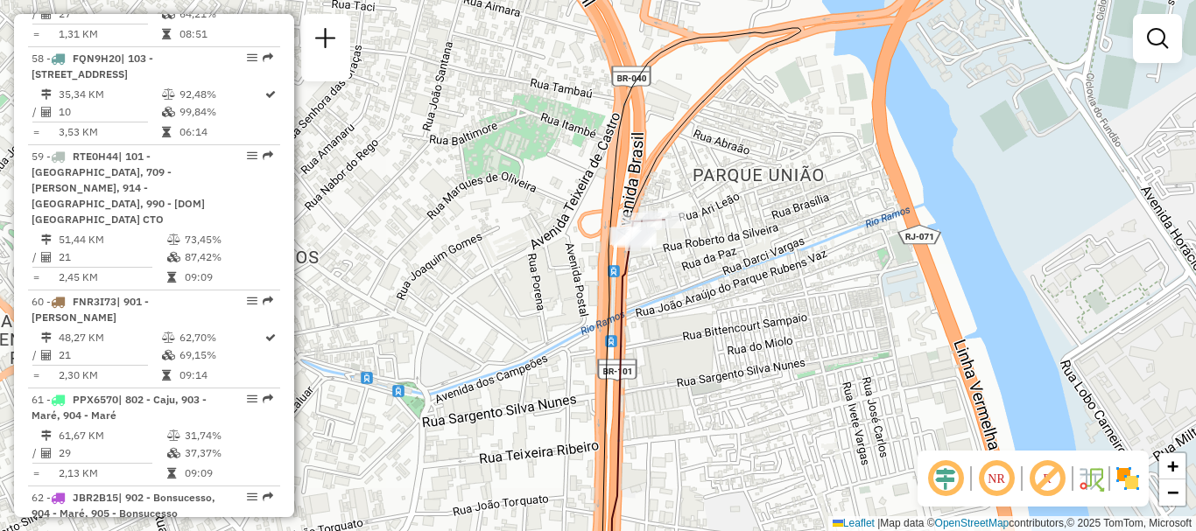
select select "**********"
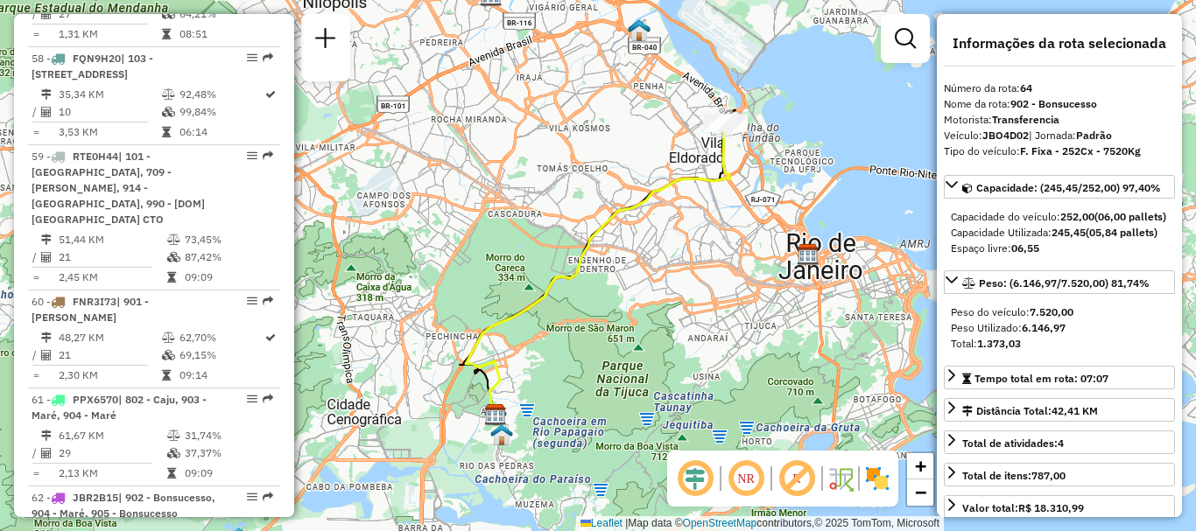
drag, startPoint x: 734, startPoint y: 157, endPoint x: 695, endPoint y: 213, distance: 68.5
click at [695, 213] on div "Janela de atendimento Grade de atendimento Capacidade Transportadoras Veículos …" at bounding box center [598, 265] width 1196 height 531
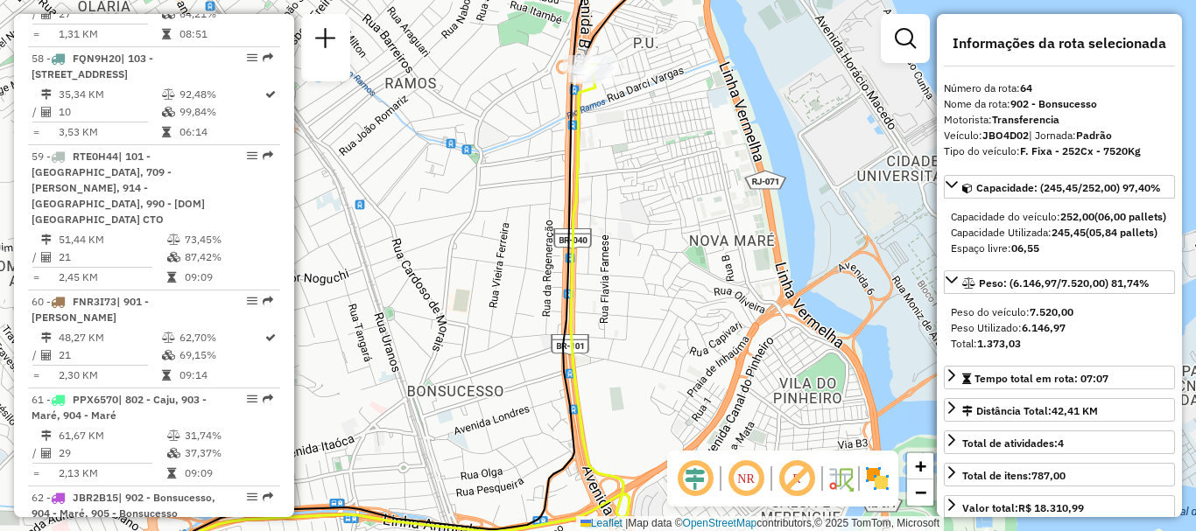
drag, startPoint x: 641, startPoint y: 110, endPoint x: 653, endPoint y: 326, distance: 216.5
click at [653, 326] on div "Janela de atendimento Grade de atendimento Capacidade Transportadoras Veículos …" at bounding box center [598, 265] width 1196 height 531
